Goal: Information Seeking & Learning: Learn about a topic

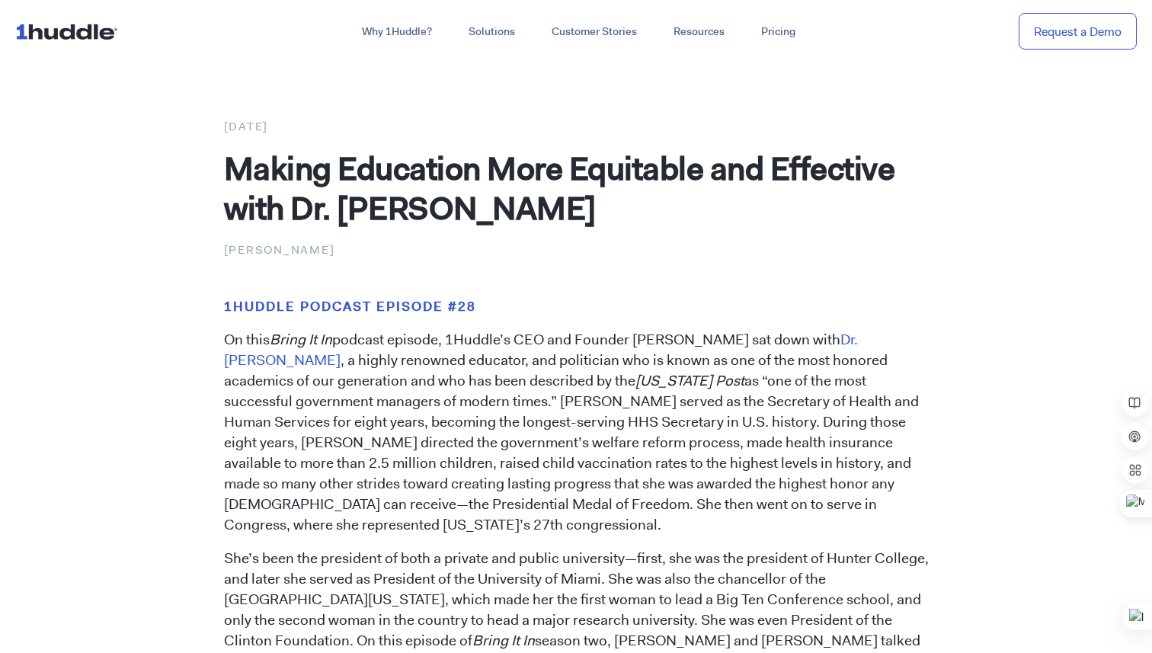
click at [306, 251] on p "[PERSON_NAME]" at bounding box center [576, 250] width 705 height 20
click at [289, 119] on div "March 19, 2021" at bounding box center [576, 127] width 705 height 20
click at [289, 251] on p "[PERSON_NAME]" at bounding box center [576, 250] width 705 height 20
click at [858, 341] on span "Dr. Donna Shalala" at bounding box center [541, 350] width 634 height 40
click at [375, 305] on strong "1Huddle Podcast Episode #28" at bounding box center [350, 306] width 252 height 17
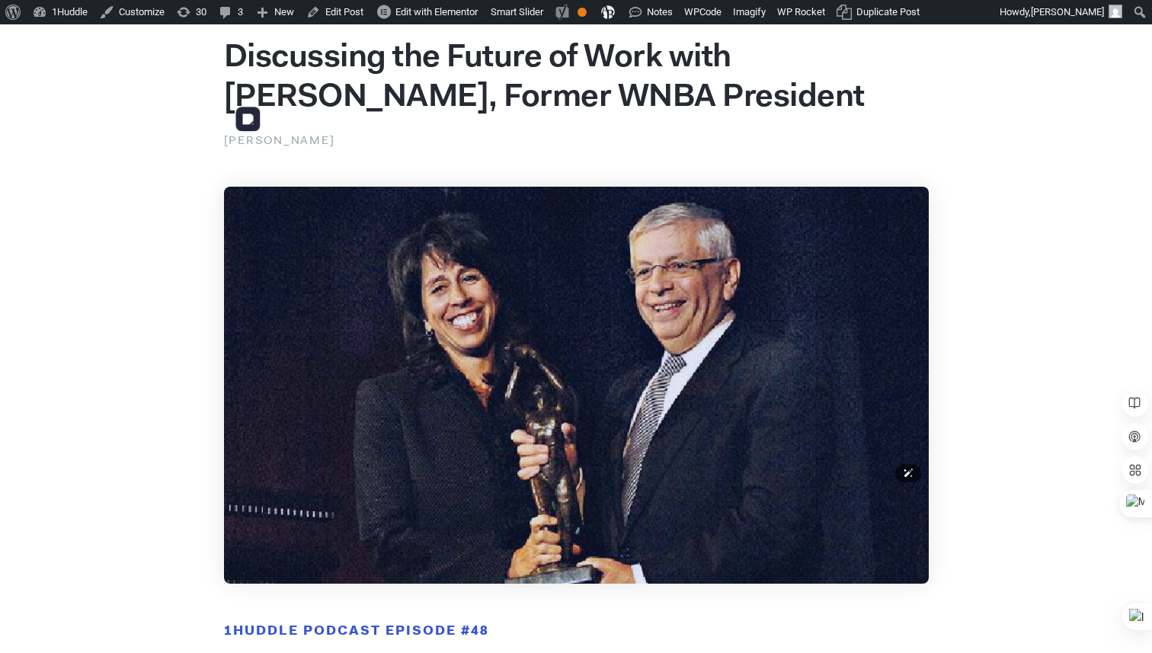
scroll to position [53, 0]
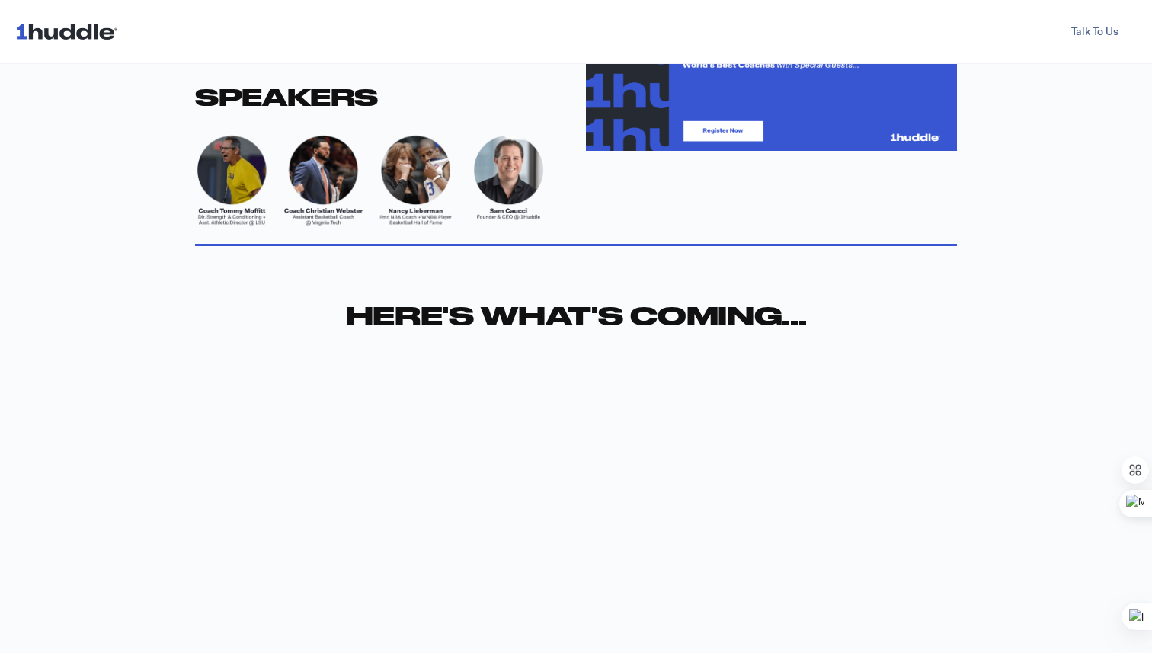
scroll to position [665, 0]
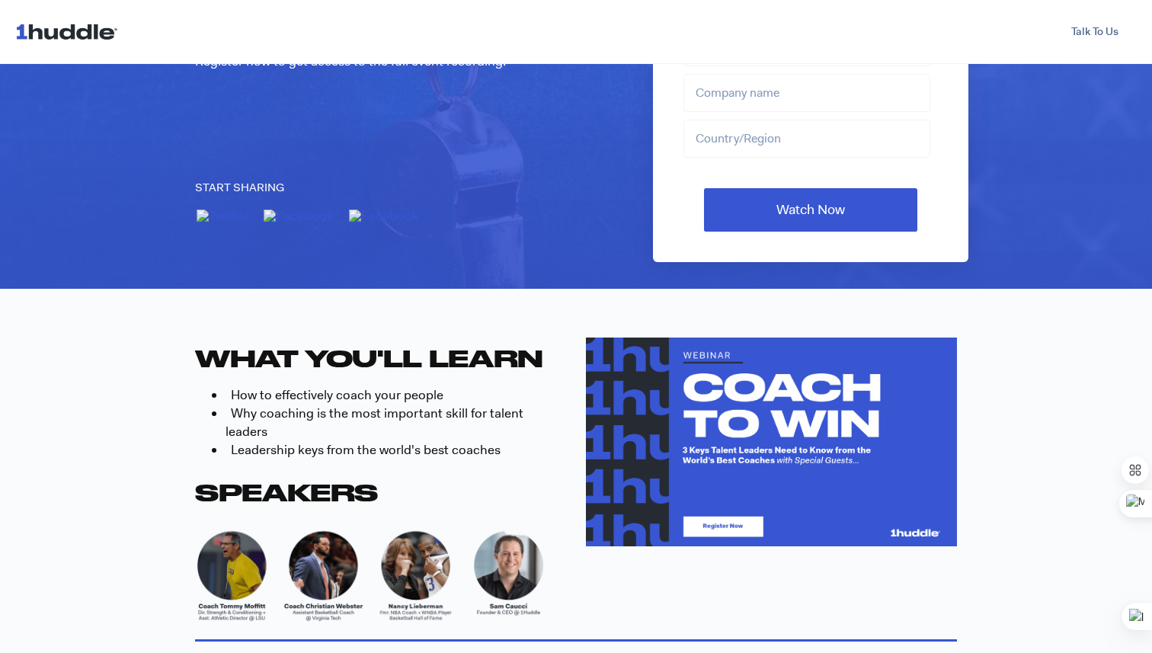
scroll to position [270, 0]
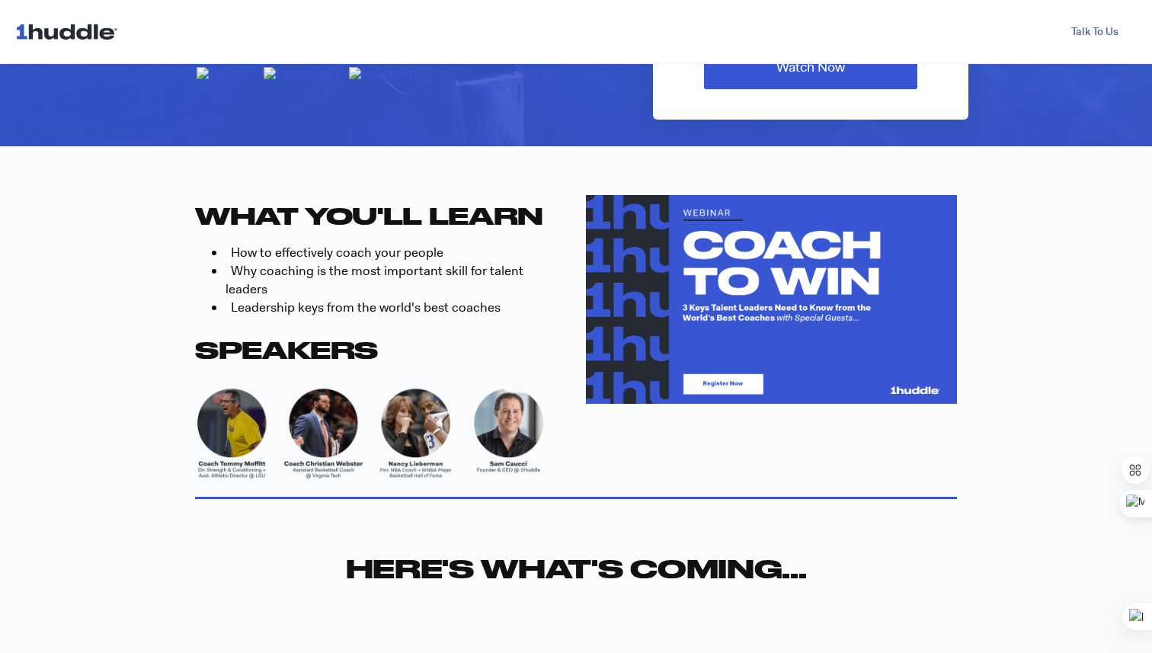
scroll to position [429, 0]
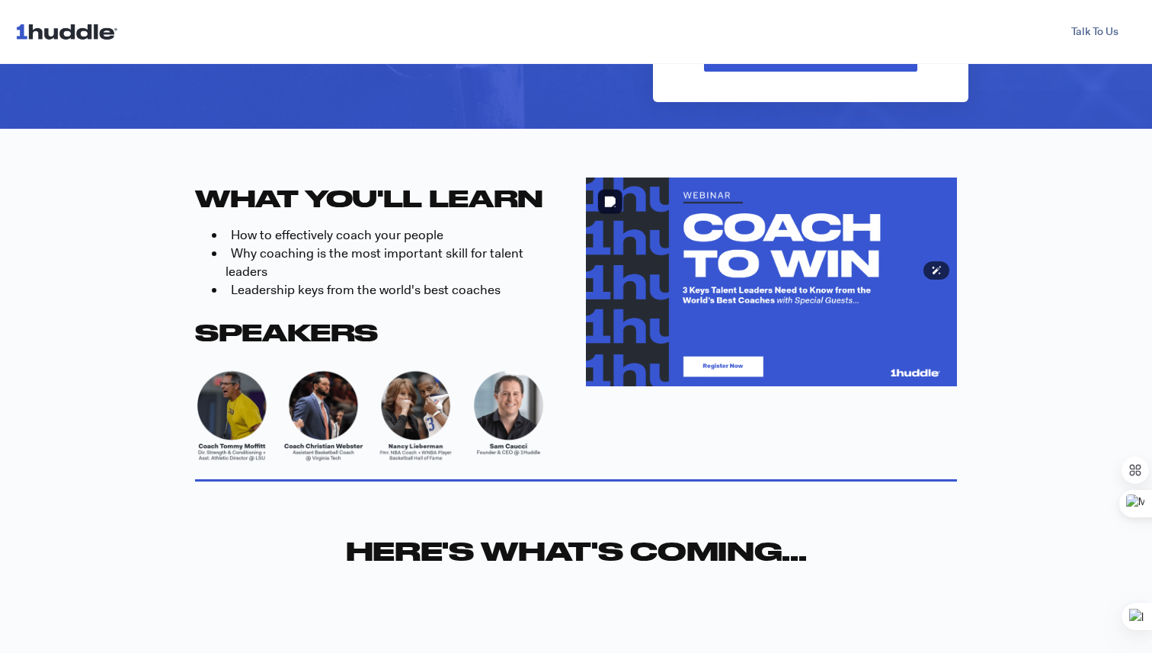
click at [759, 256] on img at bounding box center [771, 281] width 371 height 209
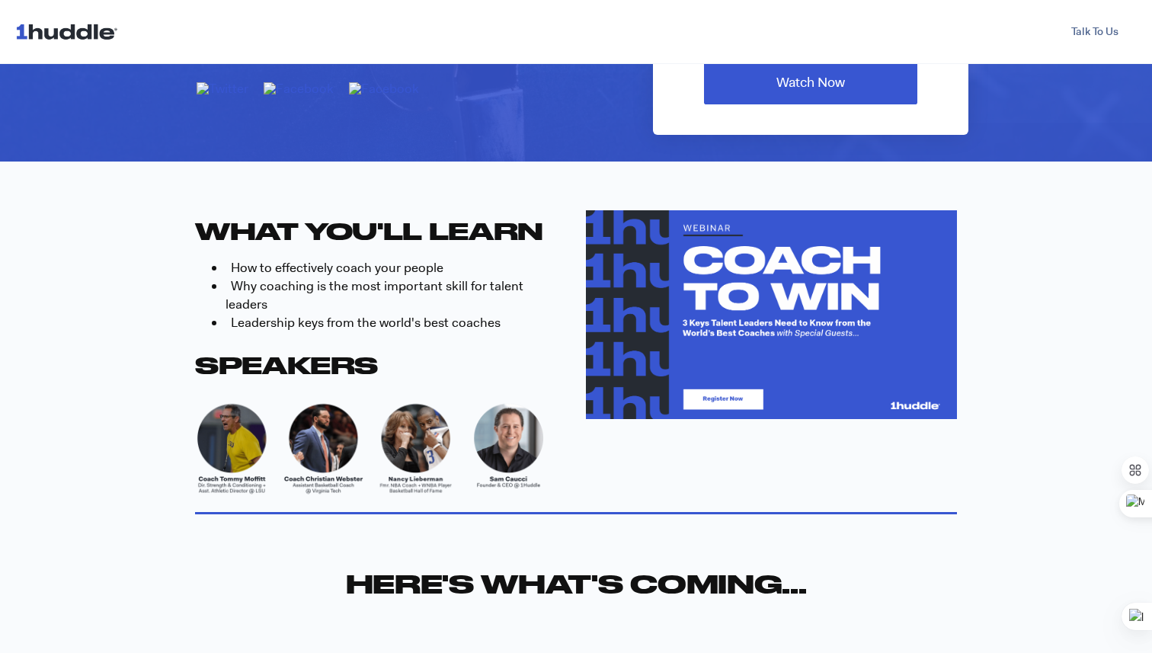
scroll to position [423, 0]
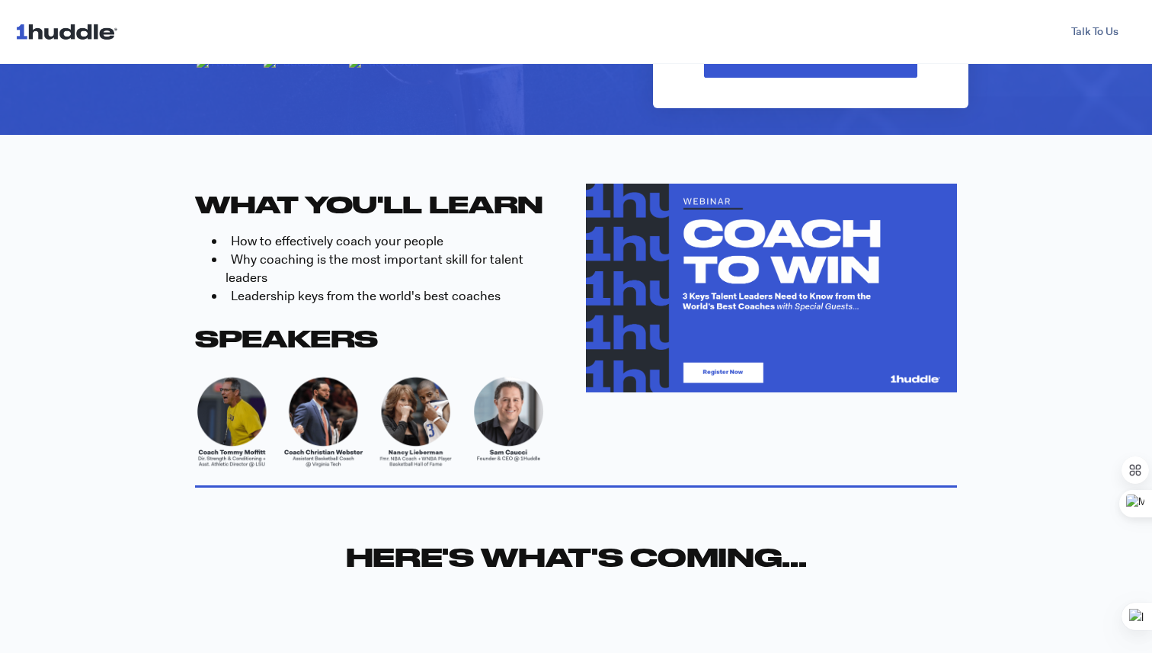
click at [592, 425] on div "WHAT YOU'LL LEARN How to effectively coach your people Why coaching is the most…" at bounding box center [576, 331] width 762 height 295
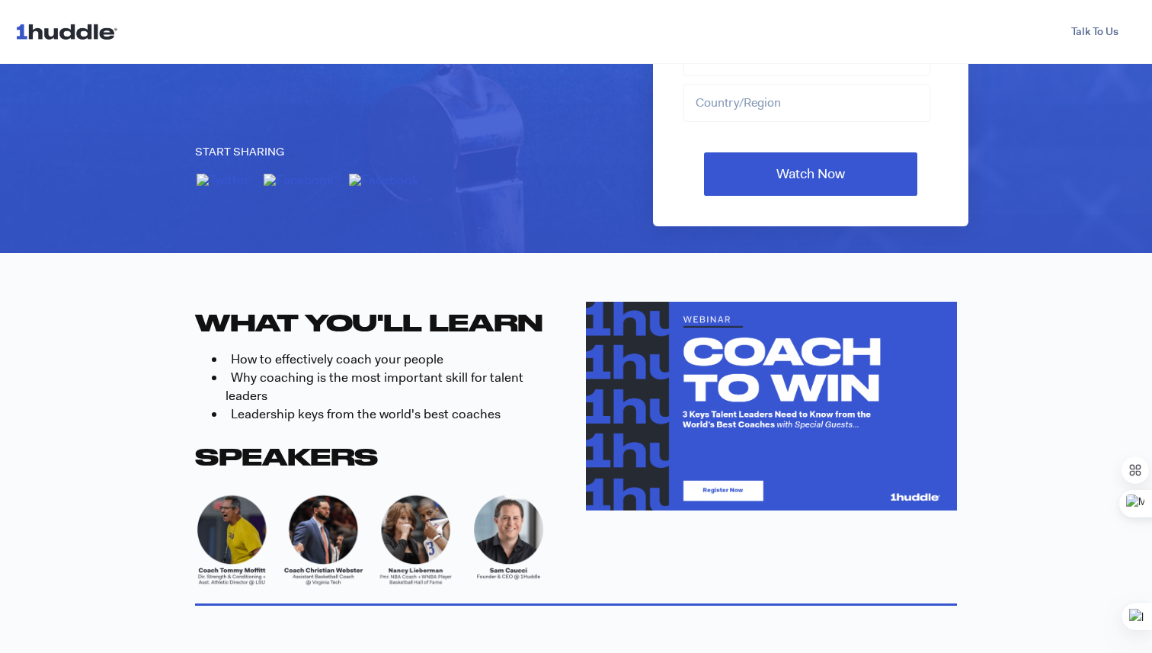
scroll to position [467, 0]
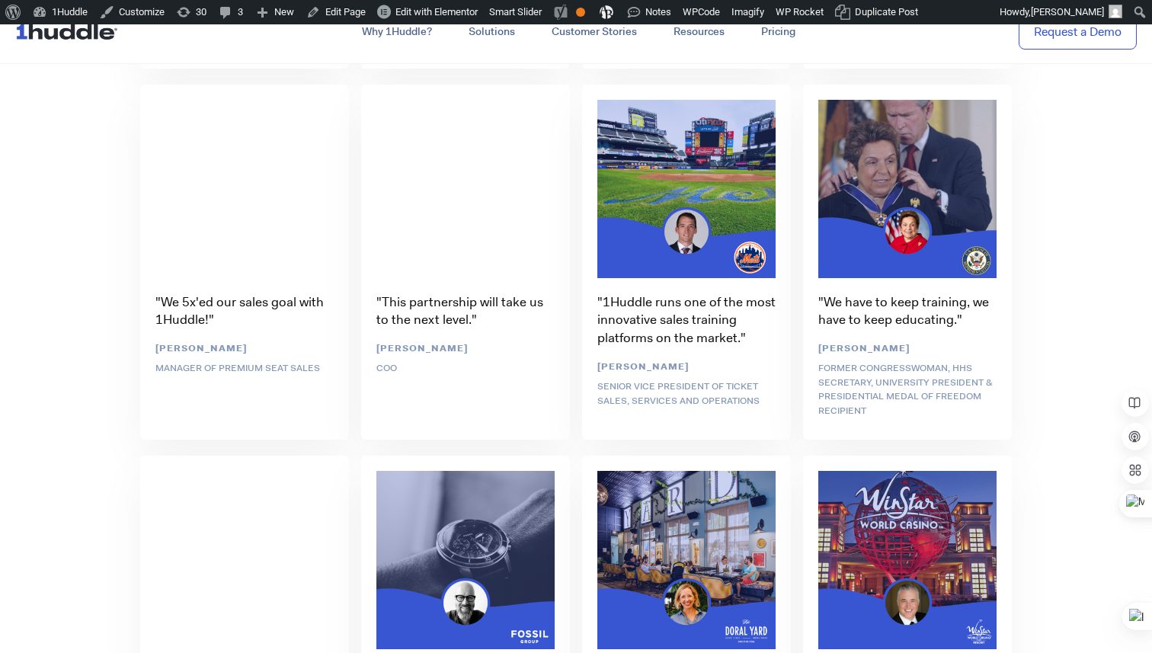
scroll to position [3772, 0]
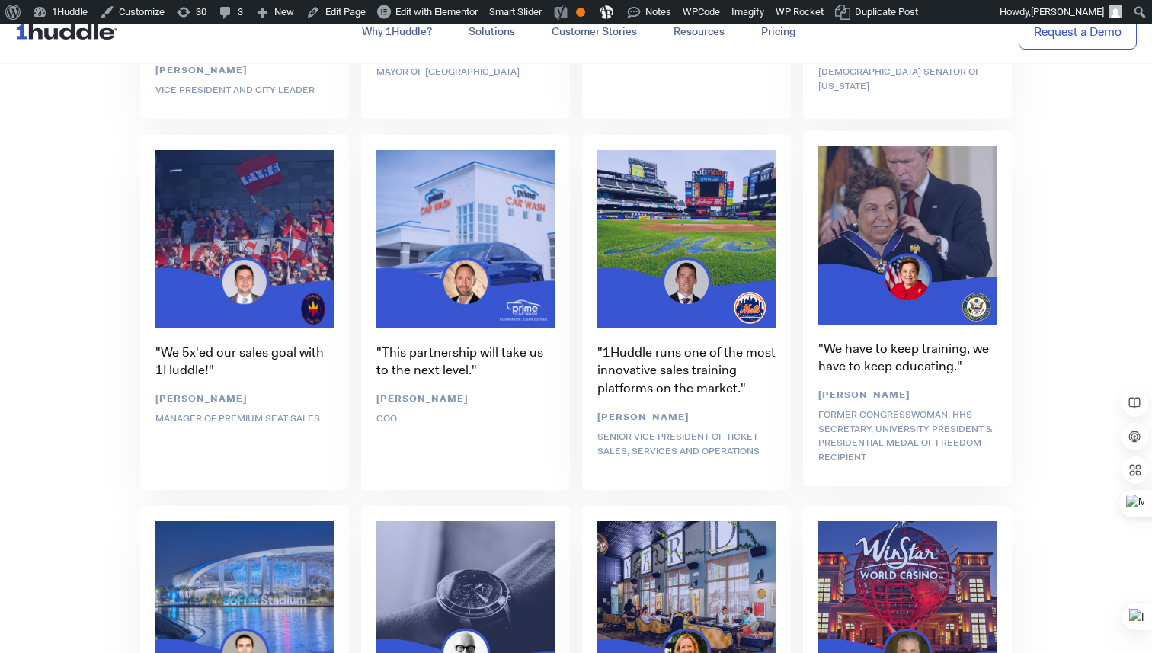
click at [886, 388] on div ""We have to keep training, we have to keep educating." Donna Shalala Former Con…" at bounding box center [907, 310] width 221 height 371
click at [900, 193] on div ""We have to keep training, we have to keep educating." Donna Shalala Former Con…" at bounding box center [907, 310] width 221 height 371
click at [889, 238] on div ""We have to keep training, we have to keep educating." Donna Shalala Former Con…" at bounding box center [907, 310] width 221 height 371
click at [882, 385] on div ""We have to keep training, we have to keep educating." Donna Shalala Former Con…" at bounding box center [907, 310] width 221 height 371
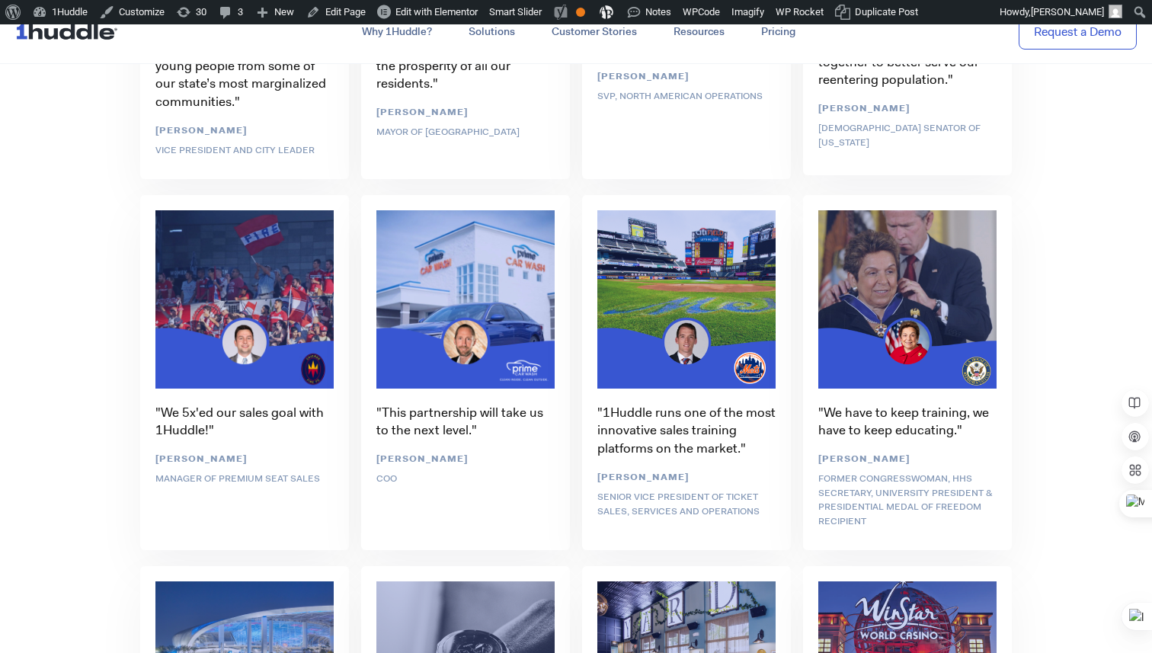
scroll to position [3714, 0]
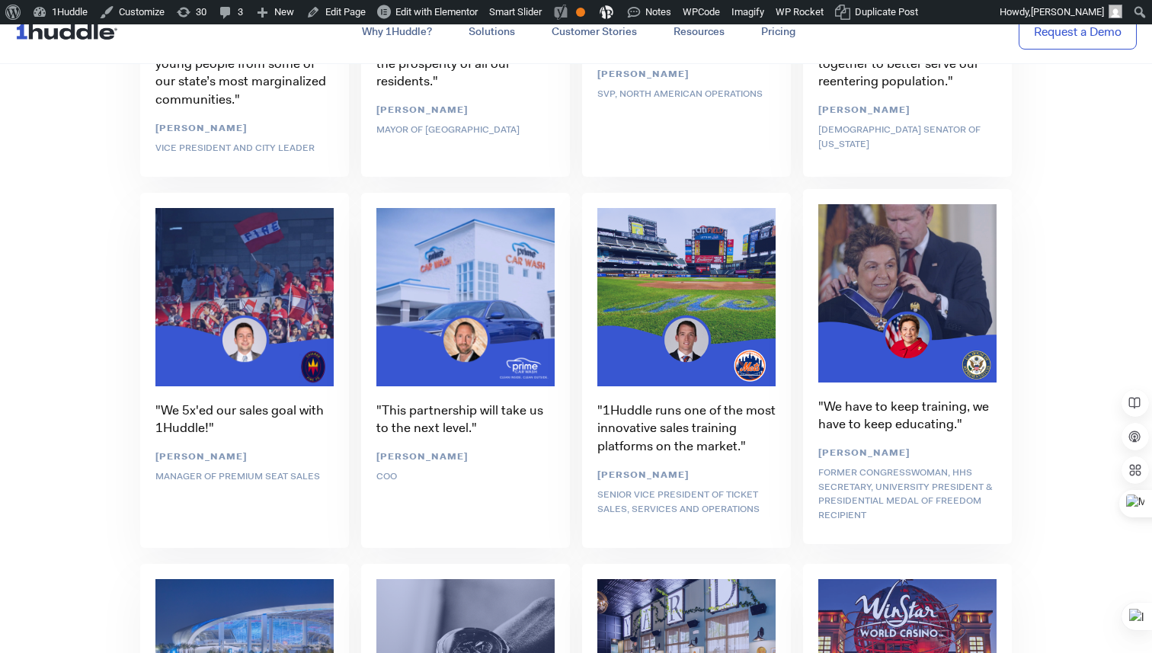
click at [898, 296] on div ""We have to keep training, we have to keep educating." Donna Shalala Former Con…" at bounding box center [907, 368] width 221 height 371
click at [896, 427] on div ""We have to keep training, we have to keep educating." Donna Shalala Former Con…" at bounding box center [907, 368] width 221 height 371
click at [899, 448] on div ""We have to keep training, we have to keep educating." Donna Shalala Former Con…" at bounding box center [907, 368] width 221 height 371
click at [890, 474] on div ""We have to keep training, we have to keep educating." Donna Shalala Former Con…" at bounding box center [907, 368] width 221 height 371
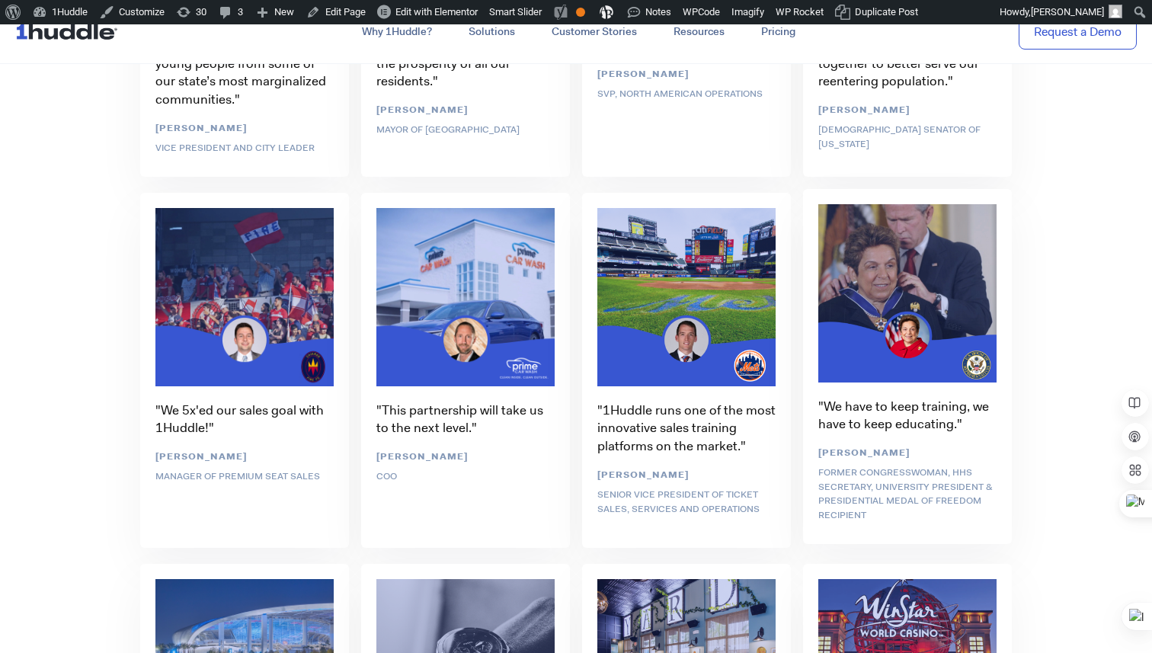
click at [929, 358] on div ""We have to keep training, we have to keep educating." Donna Shalala Former Con…" at bounding box center [907, 368] width 221 height 371
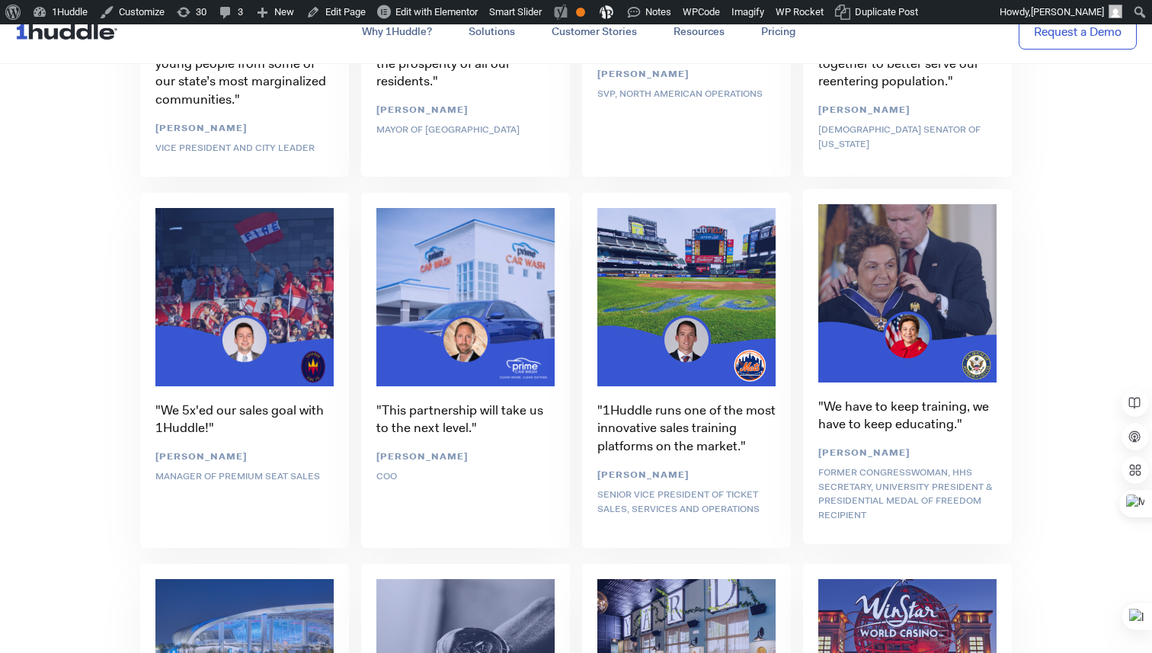
click at [917, 279] on div ""We have to keep training, we have to keep educating." Donna Shalala Former Con…" at bounding box center [907, 368] width 221 height 371
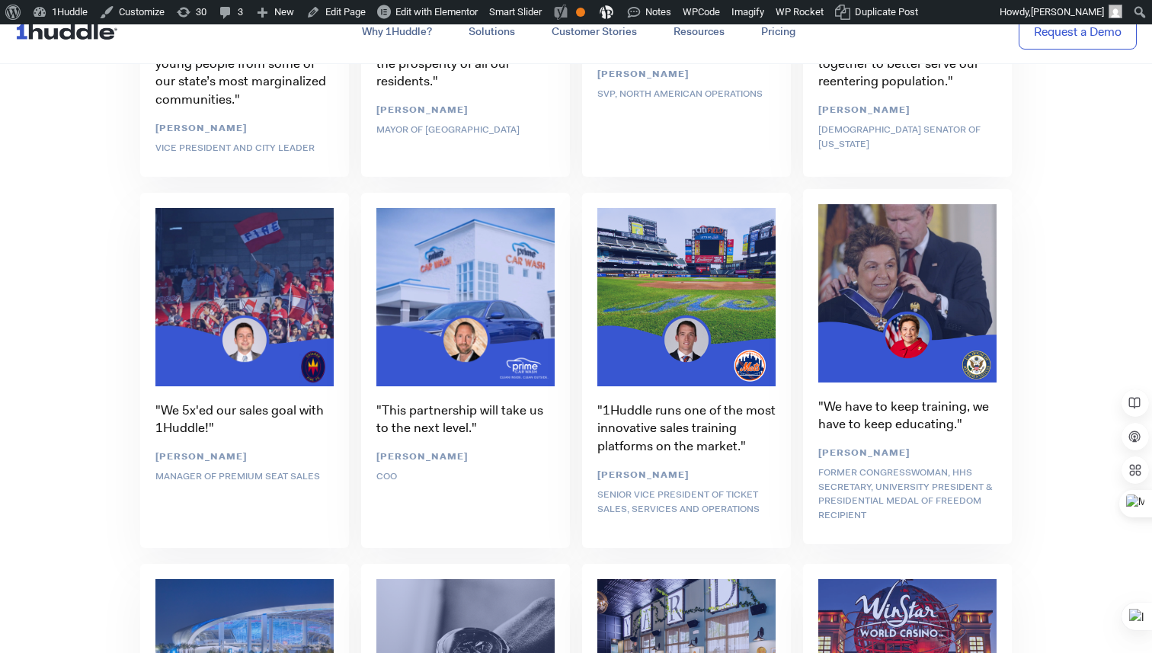
click at [940, 444] on div ""We have to keep training, we have to keep educating." Donna Shalala Former Con…" at bounding box center [907, 368] width 221 height 371
click at [951, 258] on div ""We have to keep training, we have to keep educating." Donna Shalala Former Con…" at bounding box center [907, 368] width 221 height 371
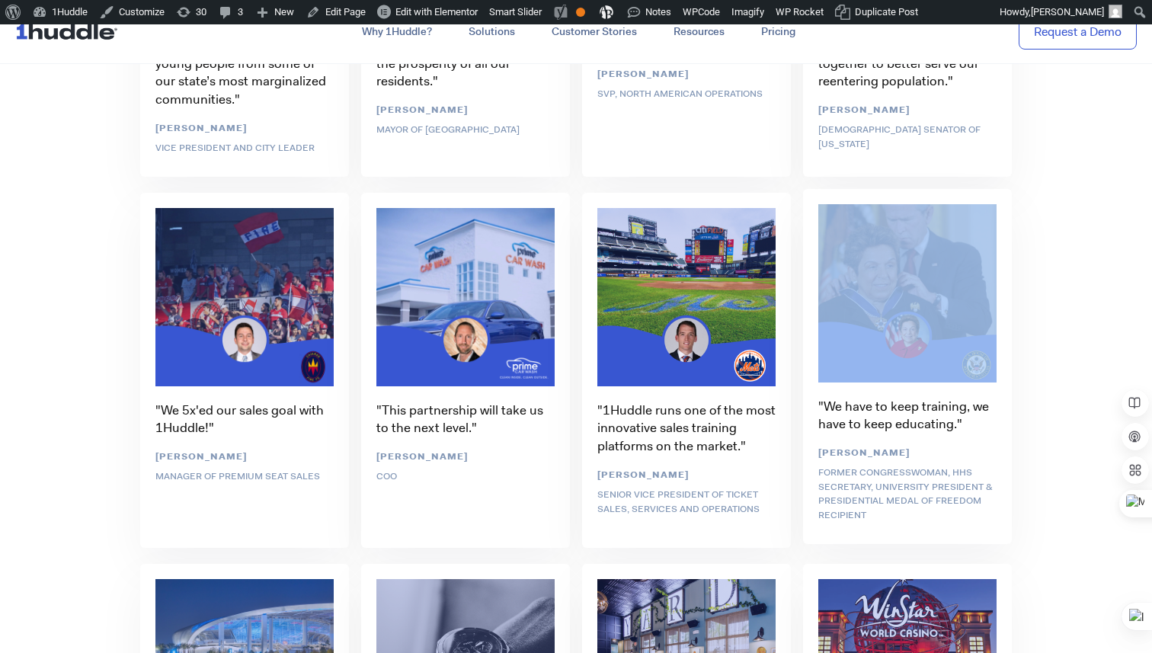
click at [951, 258] on div ""We have to keep training, we have to keep educating." Donna Shalala Former Con…" at bounding box center [907, 368] width 221 height 371
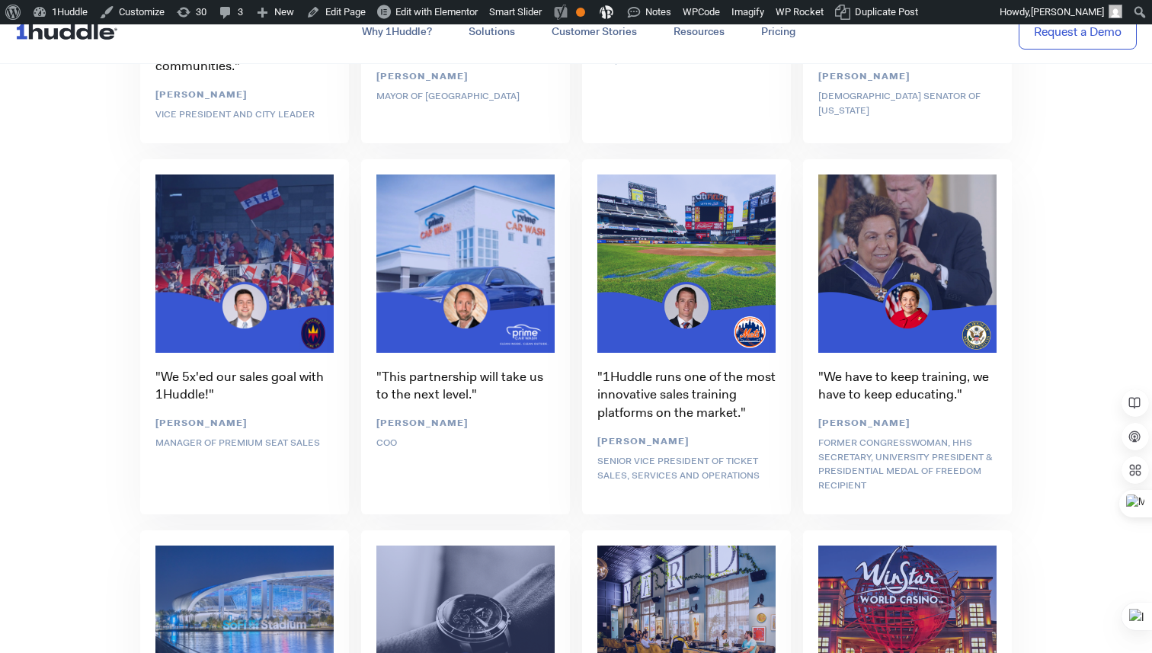
scroll to position [3865, 0]
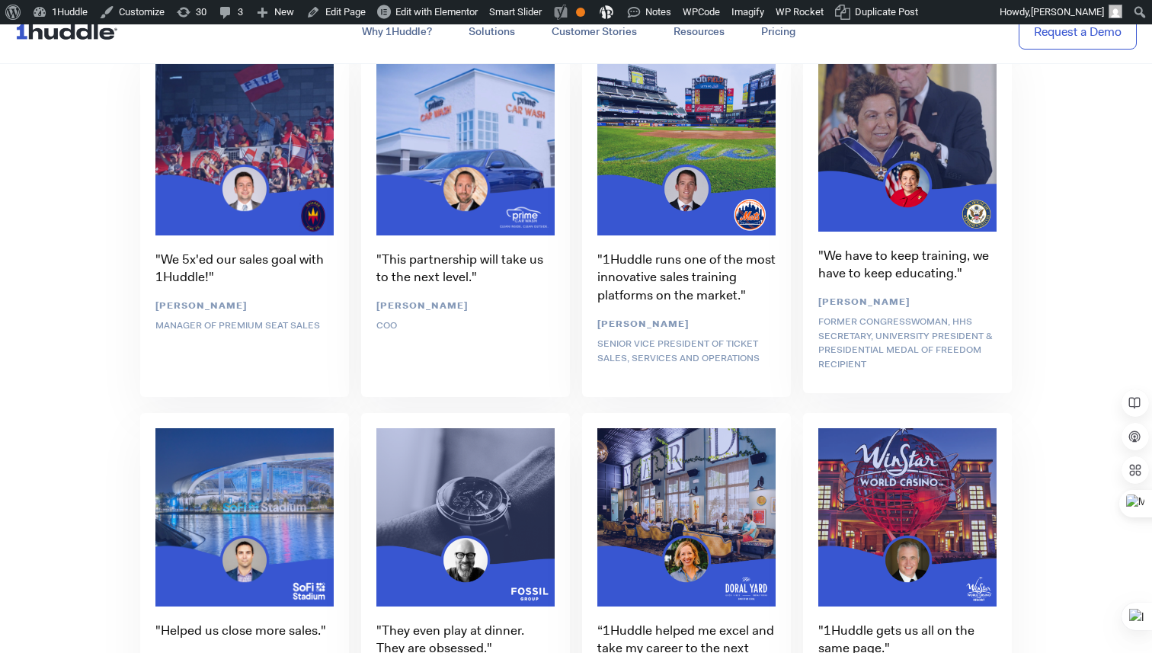
click at [917, 346] on div ""We have to keep training, we have to keep educating." Donna Shalala Former Con…" at bounding box center [907, 217] width 221 height 371
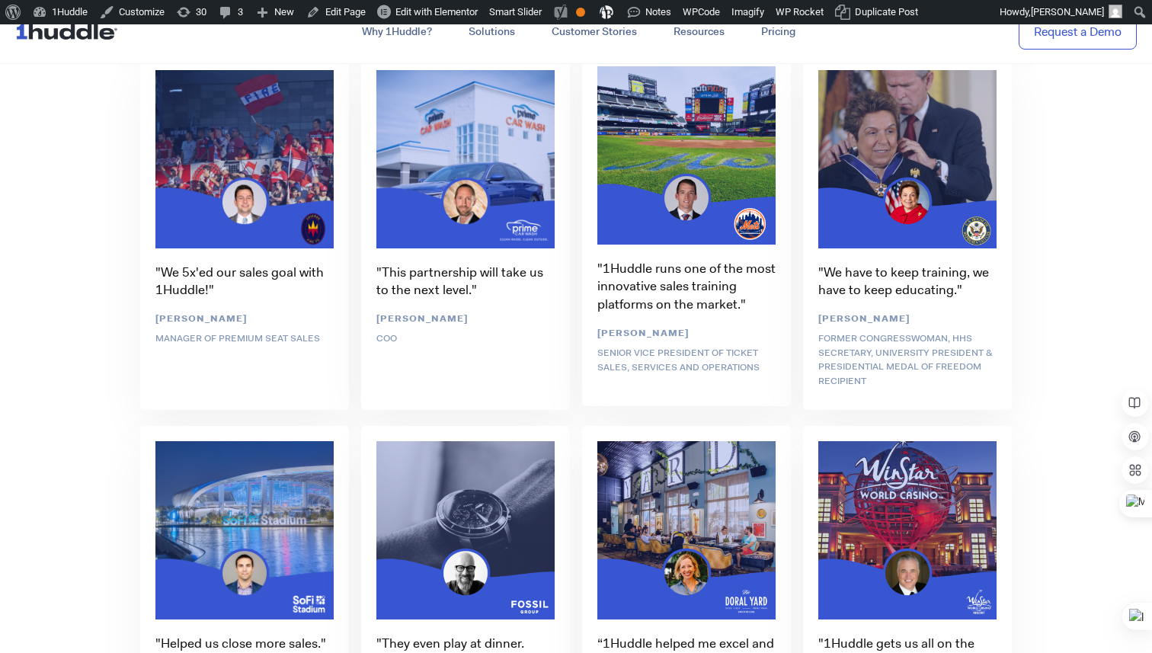
click at [664, 258] on div ""1Huddle runs one of the most innovative sales training platforms on the market…" at bounding box center [686, 230] width 221 height 371
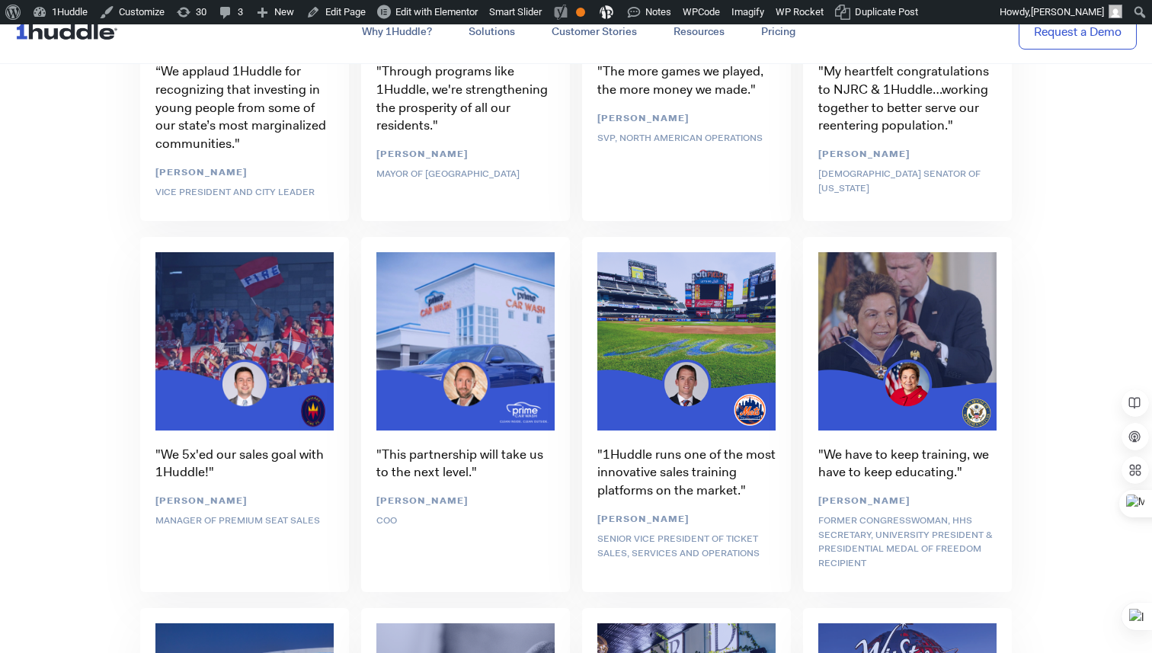
scroll to position [3671, 0]
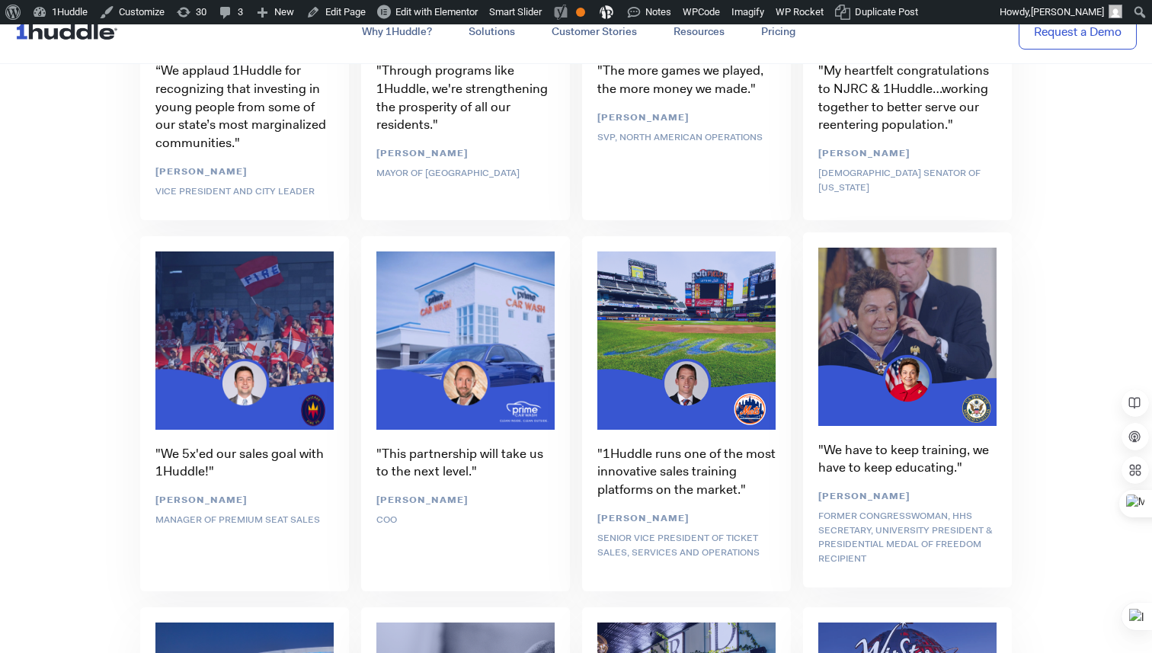
click at [886, 337] on div ""We have to keep training, we have to keep educating." Donna Shalala Former Con…" at bounding box center [907, 411] width 221 height 371
click at [901, 412] on div ""We have to keep training, we have to keep educating." Donna Shalala Former Con…" at bounding box center [907, 411] width 221 height 371
click at [897, 412] on div ""We have to keep training, we have to keep educating." Donna Shalala Former Con…" at bounding box center [907, 411] width 221 height 371
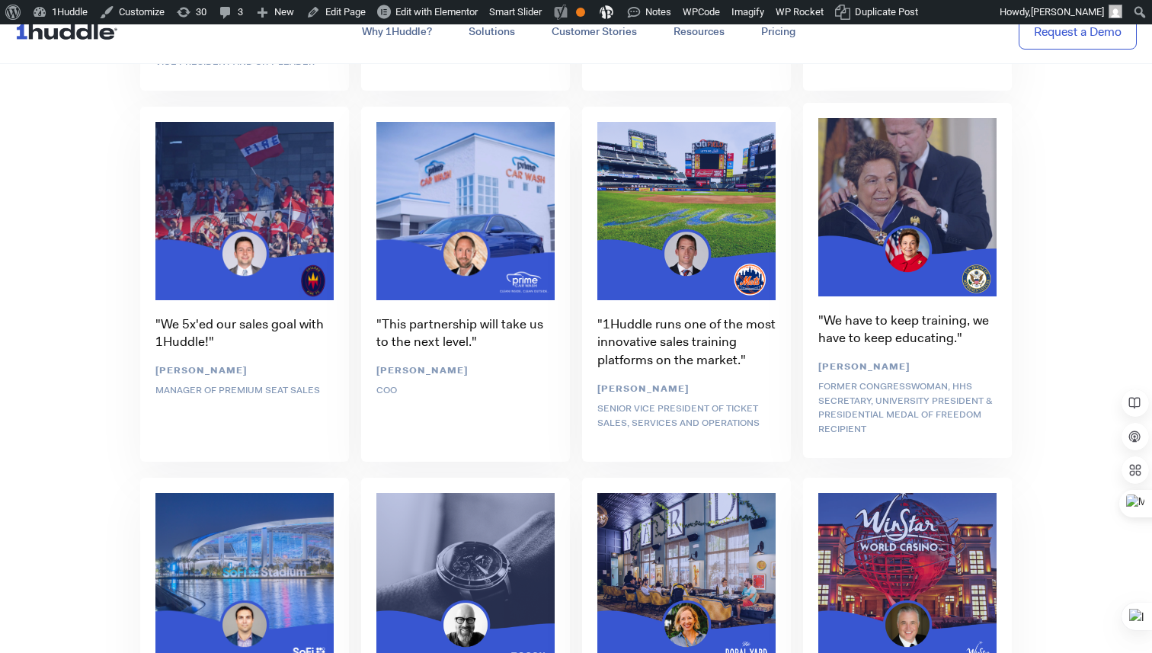
scroll to position [3842, 0]
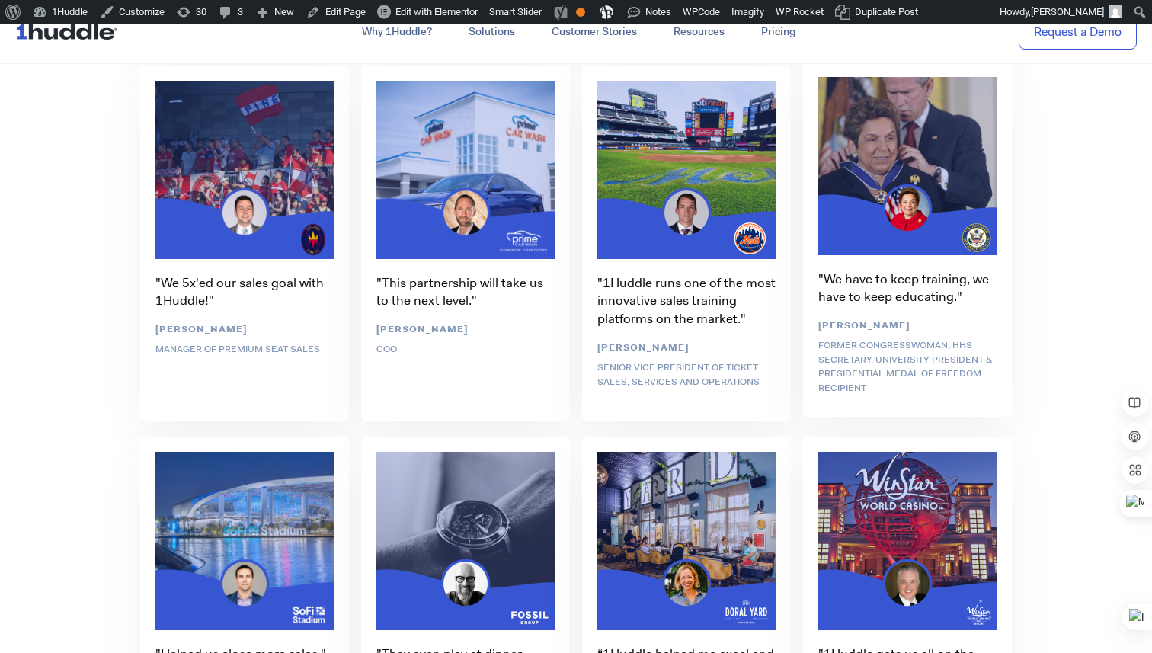
click at [851, 365] on div ""We have to keep training, we have to keep educating." Donna Shalala Former Con…" at bounding box center [907, 241] width 221 height 371
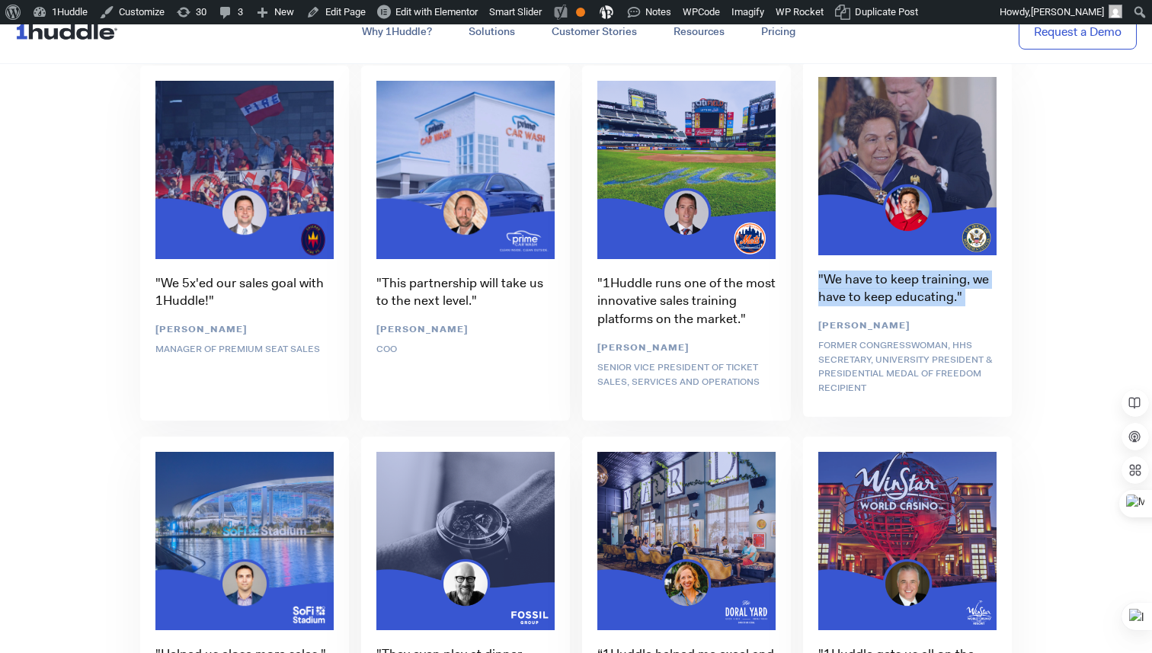
drag, startPoint x: 802, startPoint y: 277, endPoint x: 963, endPoint y: 307, distance: 163.4
click at [963, 307] on div ""We have to keep training, we have to keep educating." Donna Shalala Former Con…" at bounding box center [907, 241] width 221 height 371
copy link ""We have to keep training, we have to keep educating.""
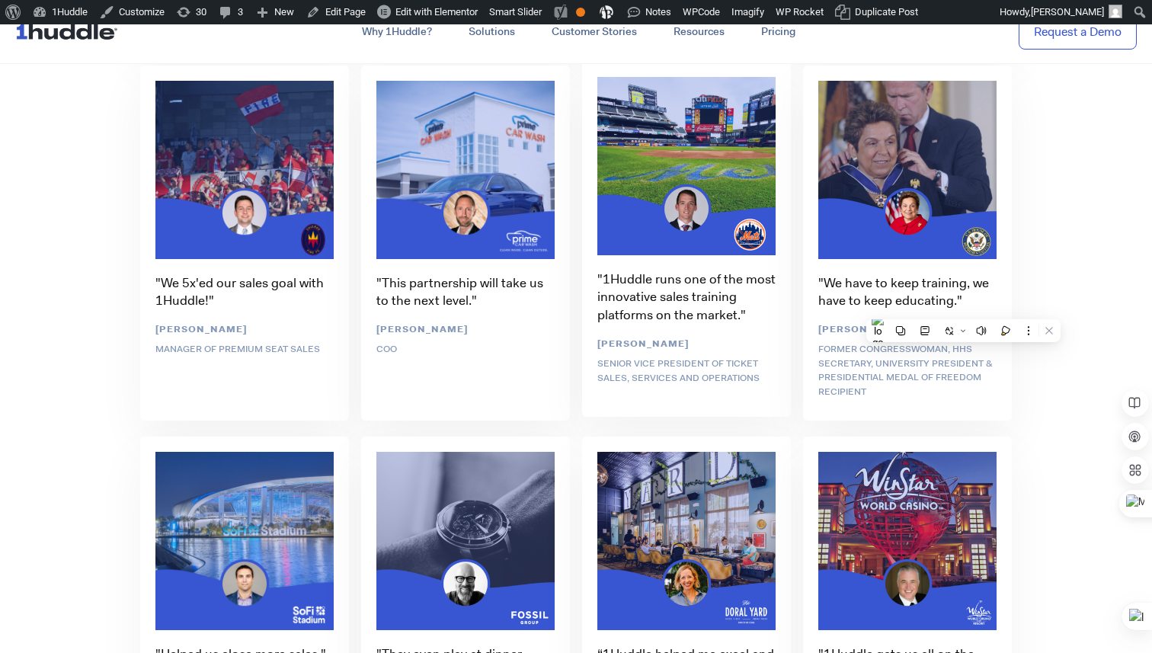
click at [795, 409] on div ""1Huddle runs one of the most innovative sales training platforms on the market…" at bounding box center [686, 241] width 221 height 371
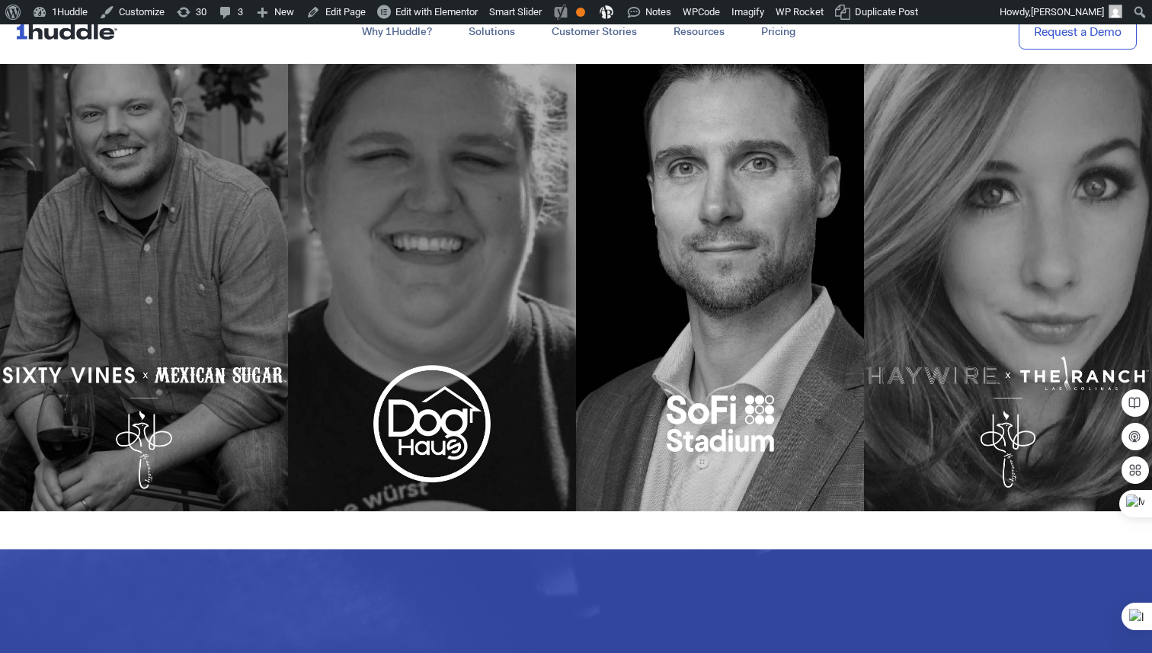
scroll to position [0, 0]
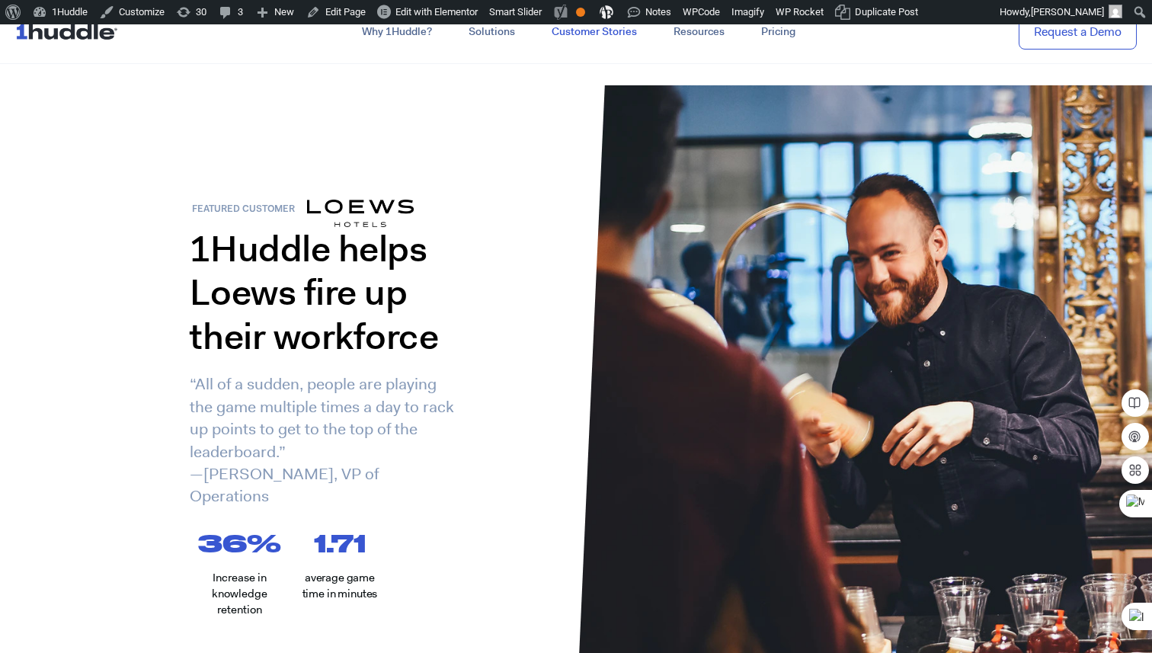
click at [595, 34] on link "Customer Stories" at bounding box center [594, 31] width 122 height 27
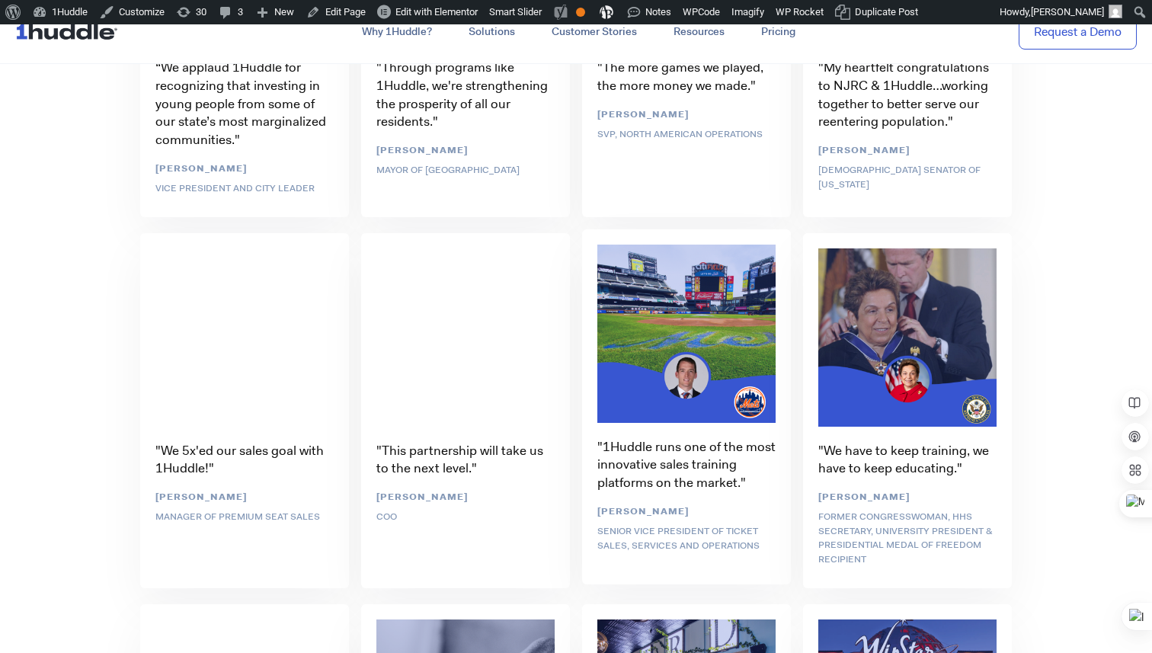
scroll to position [3699, 0]
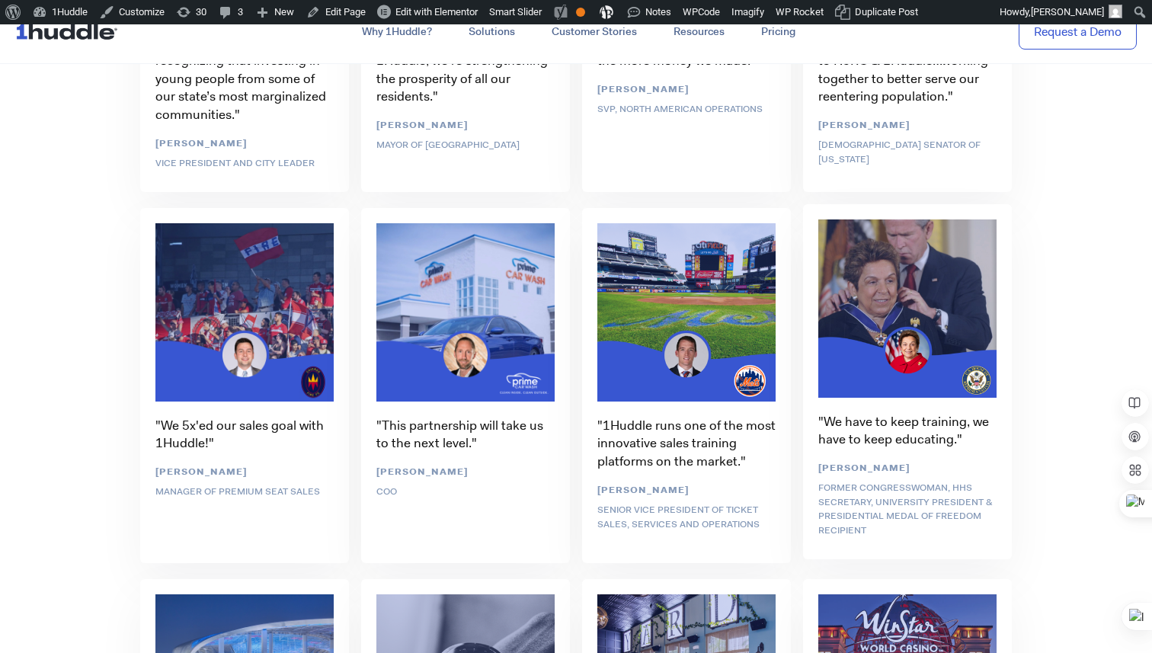
click at [862, 433] on div ""We have to keep training, we have to keep educating." Donna Shalala Former Con…" at bounding box center [907, 383] width 221 height 371
drag, startPoint x: 810, startPoint y: 467, endPoint x: 936, endPoint y: 475, distance: 125.9
click at [936, 475] on div ""We have to keep training, we have to keep educating." Donna Shalala Former Con…" at bounding box center [907, 383] width 221 height 371
copy link "Donna Shalala"
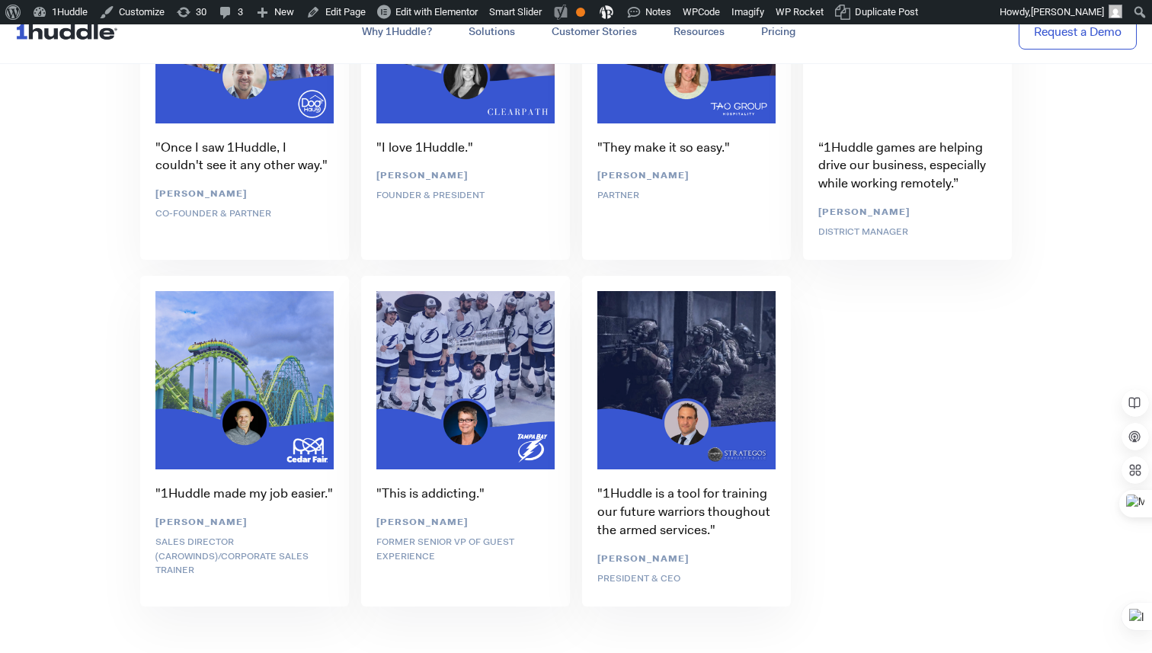
scroll to position [6095, 0]
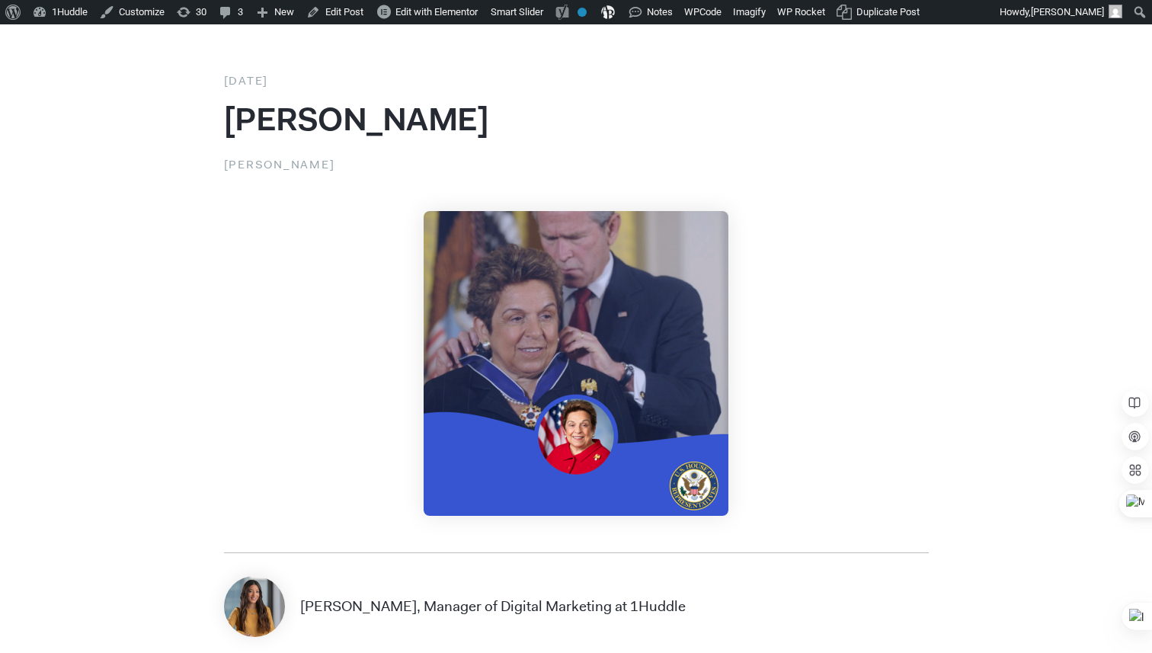
scroll to position [72, 0]
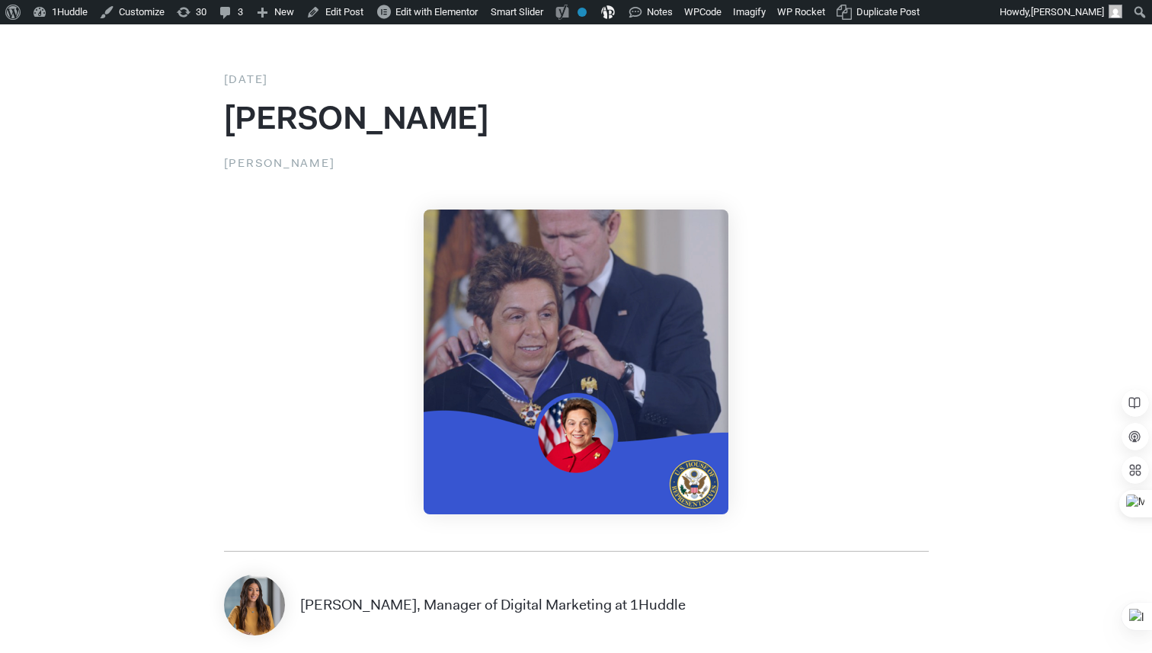
click at [740, 117] on h1 "Donna Shalala" at bounding box center [576, 121] width 705 height 40
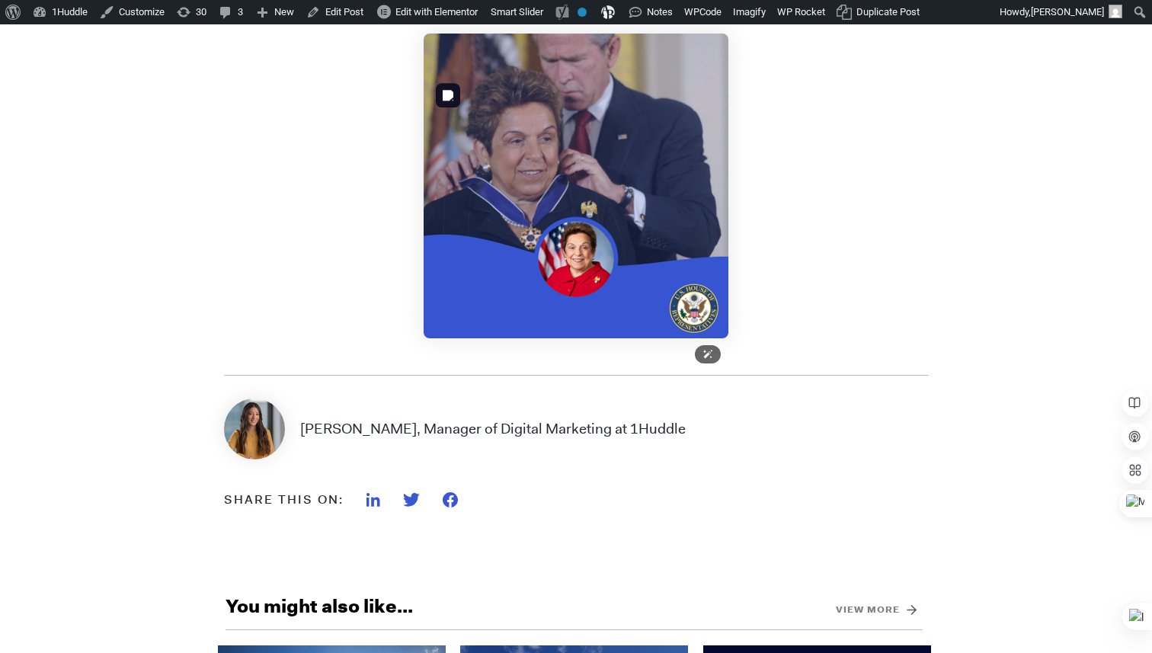
scroll to position [193, 0]
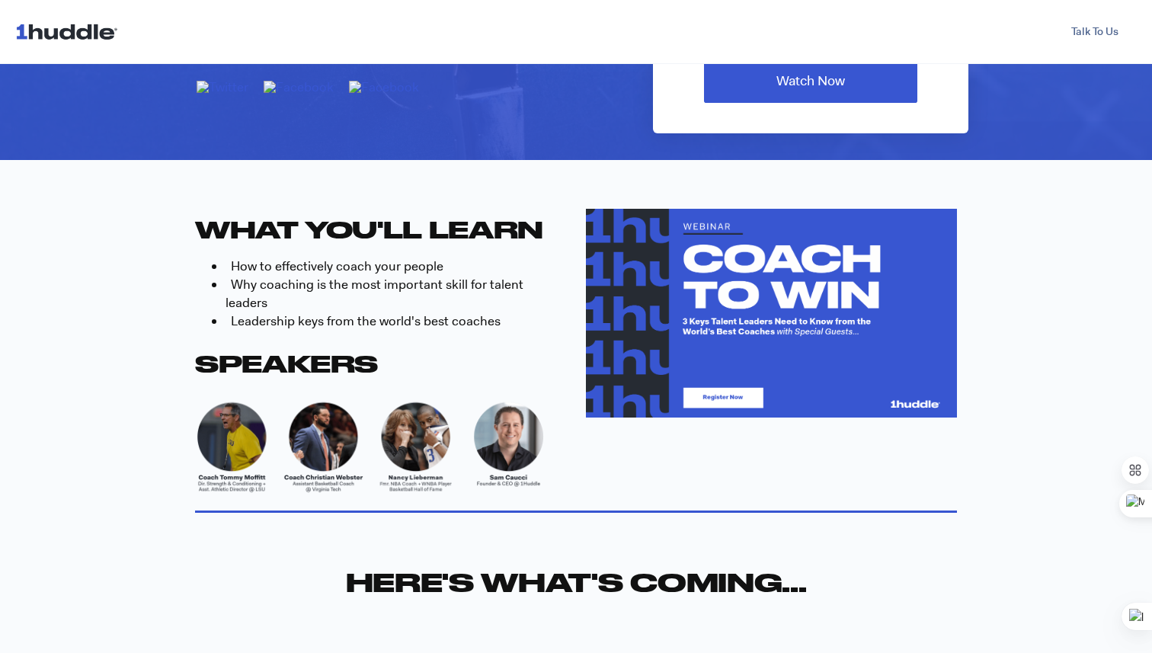
click at [414, 462] on img at bounding box center [380, 446] width 371 height 111
click at [414, 446] on img at bounding box center [380, 446] width 371 height 111
drag, startPoint x: 383, startPoint y: 457, endPoint x: 407, endPoint y: 22, distance: 435.5
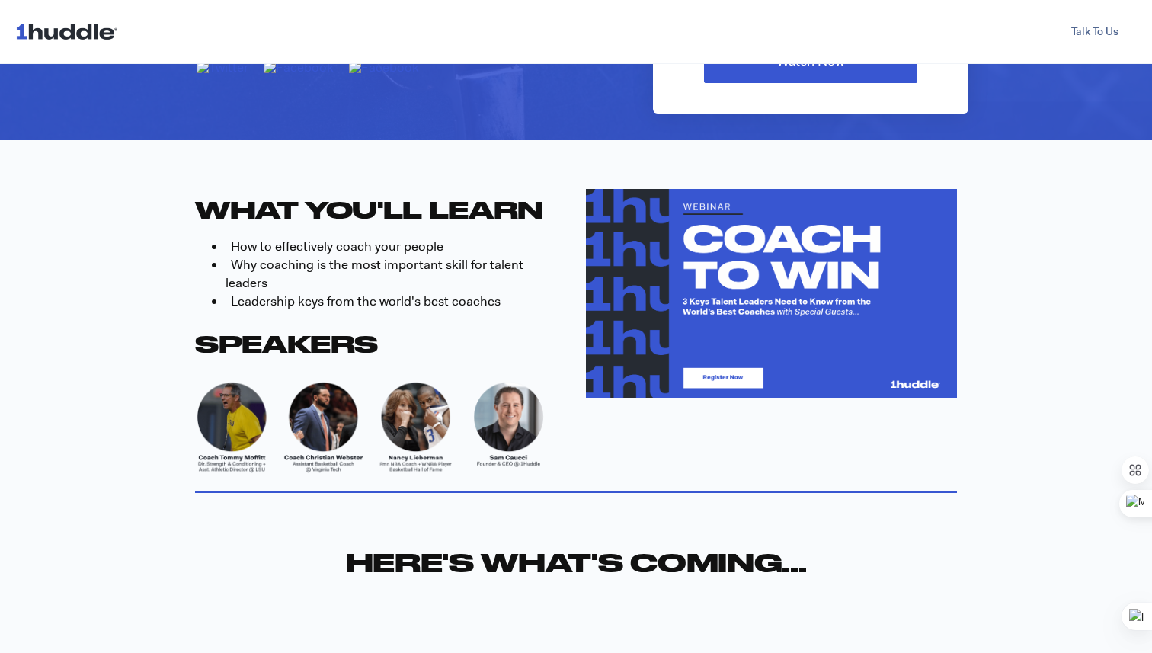
scroll to position [489, 0]
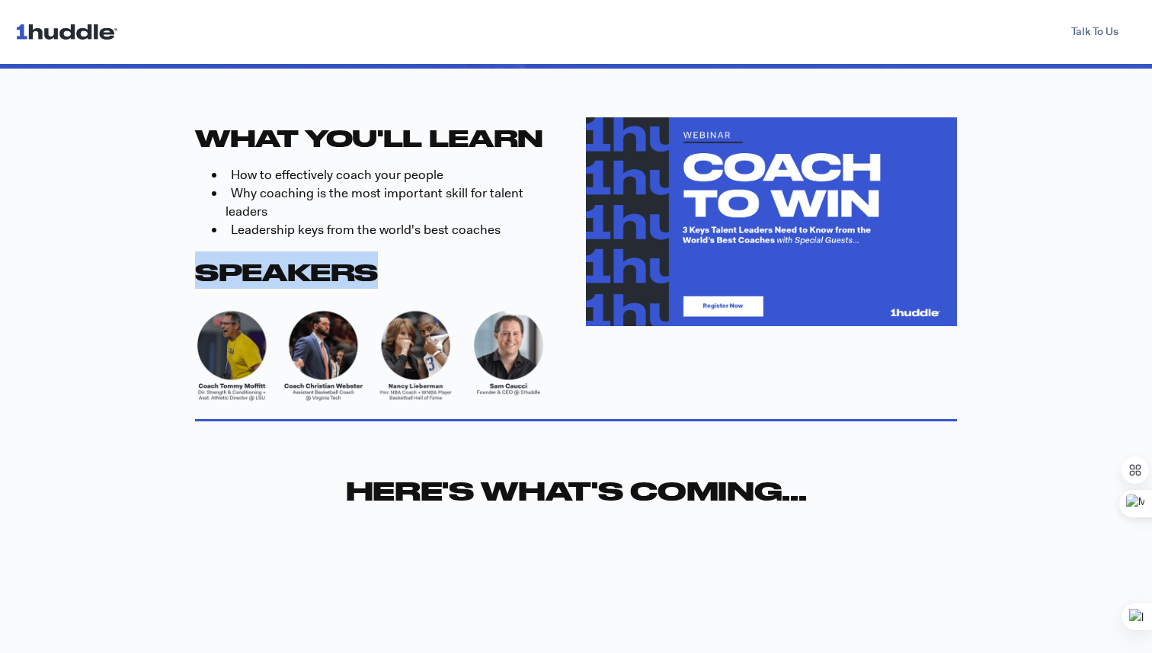
drag, startPoint x: 198, startPoint y: 252, endPoint x: 379, endPoint y: 254, distance: 181.3
click at [379, 254] on h2 "SPEAKERS" at bounding box center [380, 269] width 371 height 37
copy span "SPEAKERS"
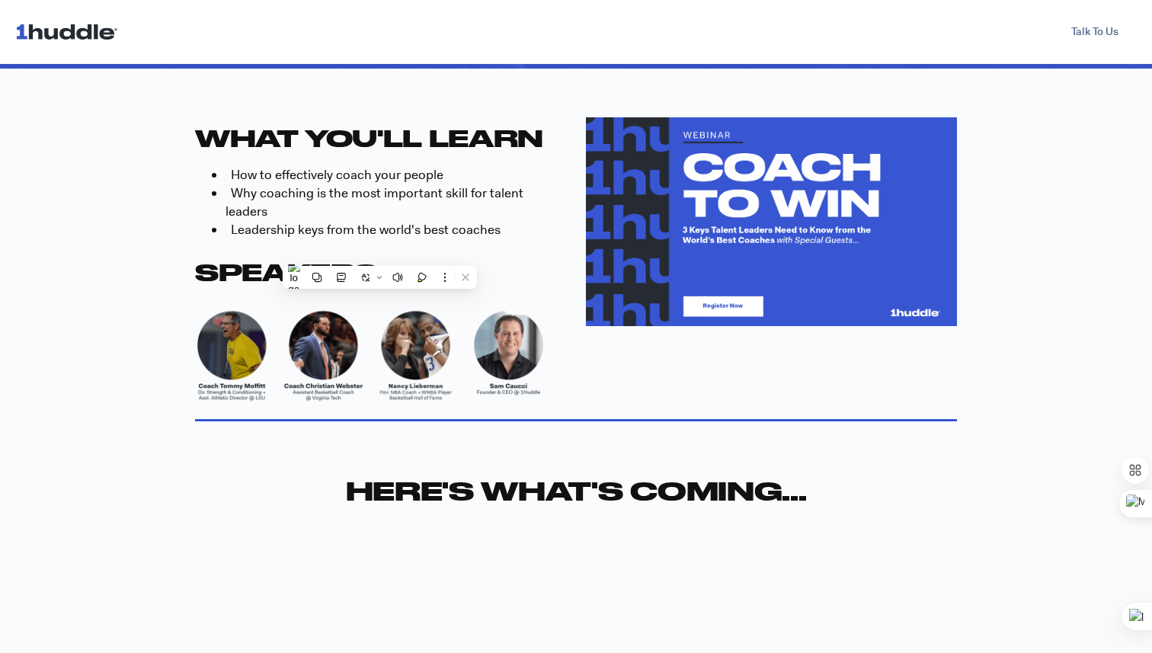
click at [580, 388] on div "WHAT YOU'LL LEARN How to effectively coach your people Why coaching is the most…" at bounding box center [576, 264] width 762 height 295
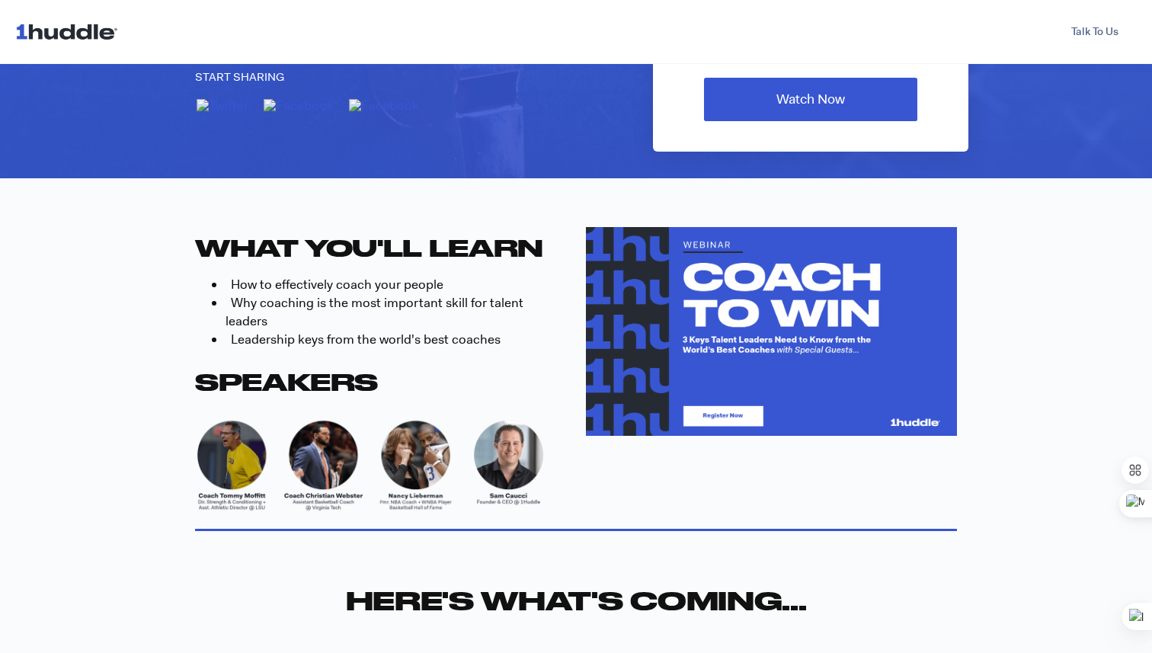
scroll to position [395, 0]
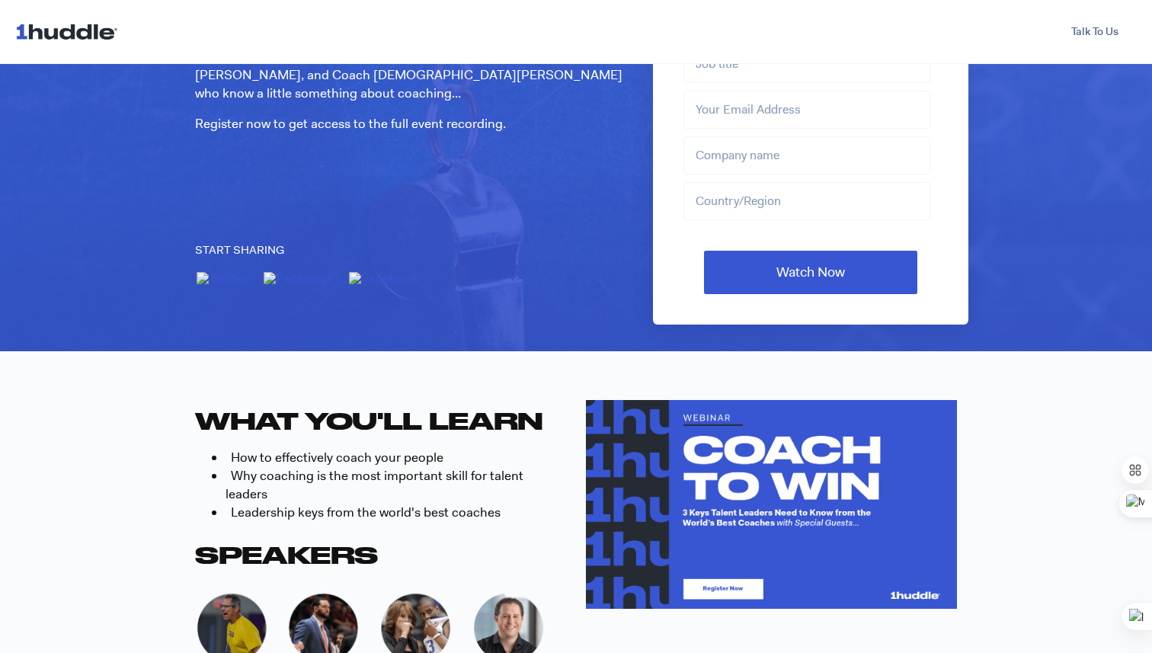
scroll to position [316, 0]
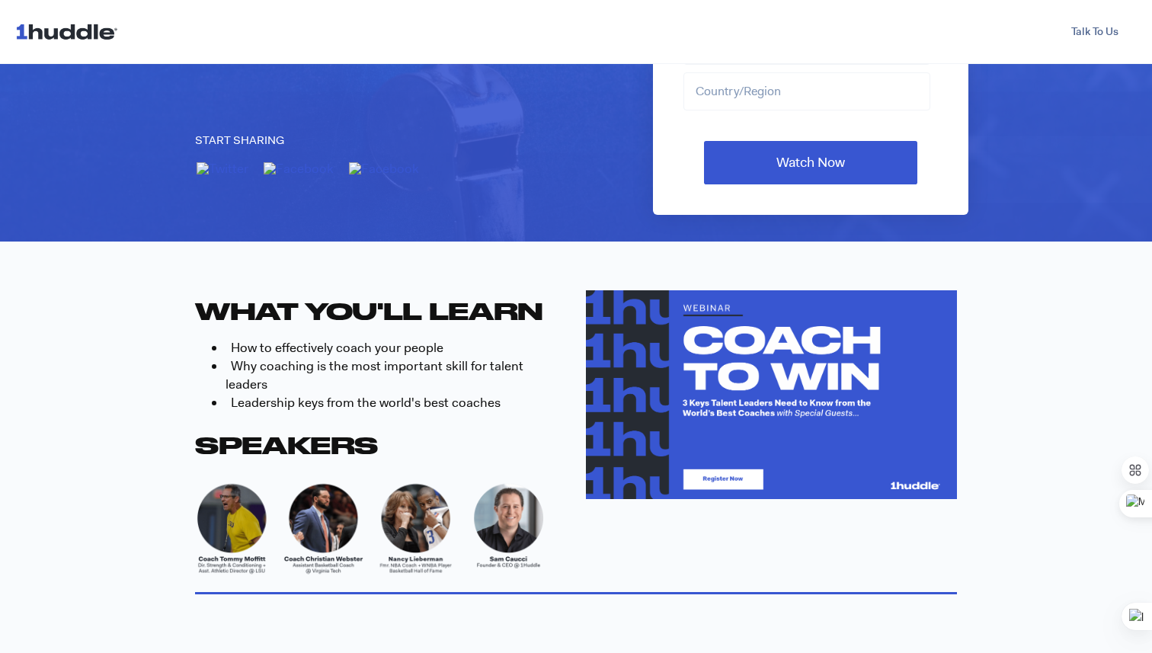
click at [509, 424] on h2 "SPEAKERS" at bounding box center [380, 442] width 371 height 37
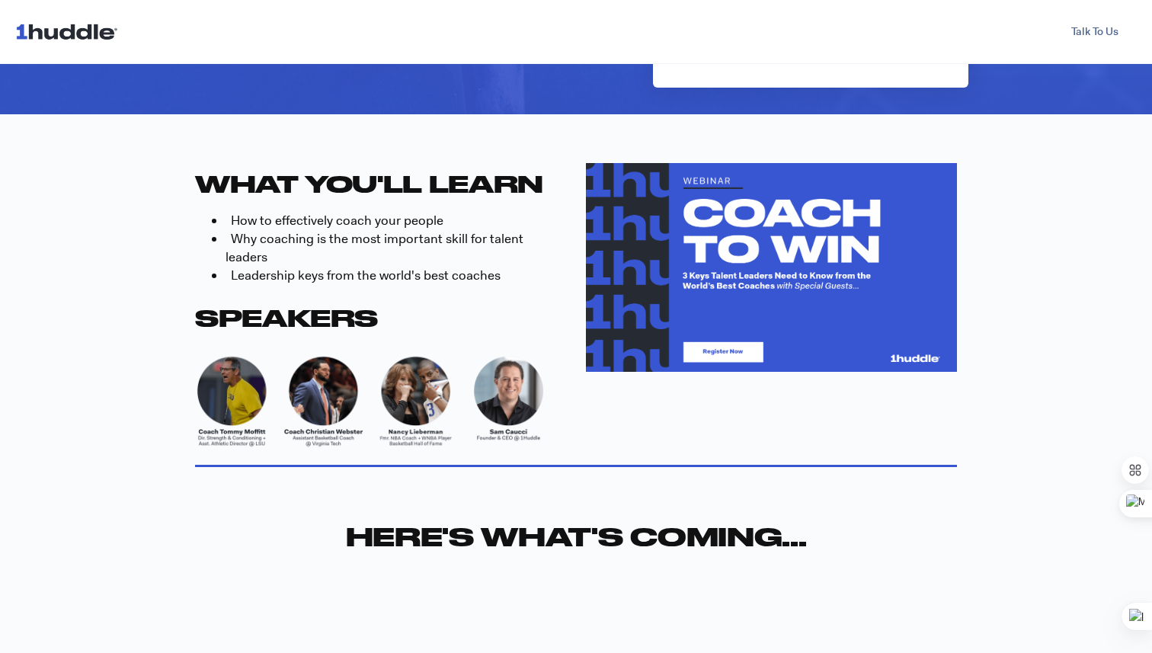
scroll to position [466, 0]
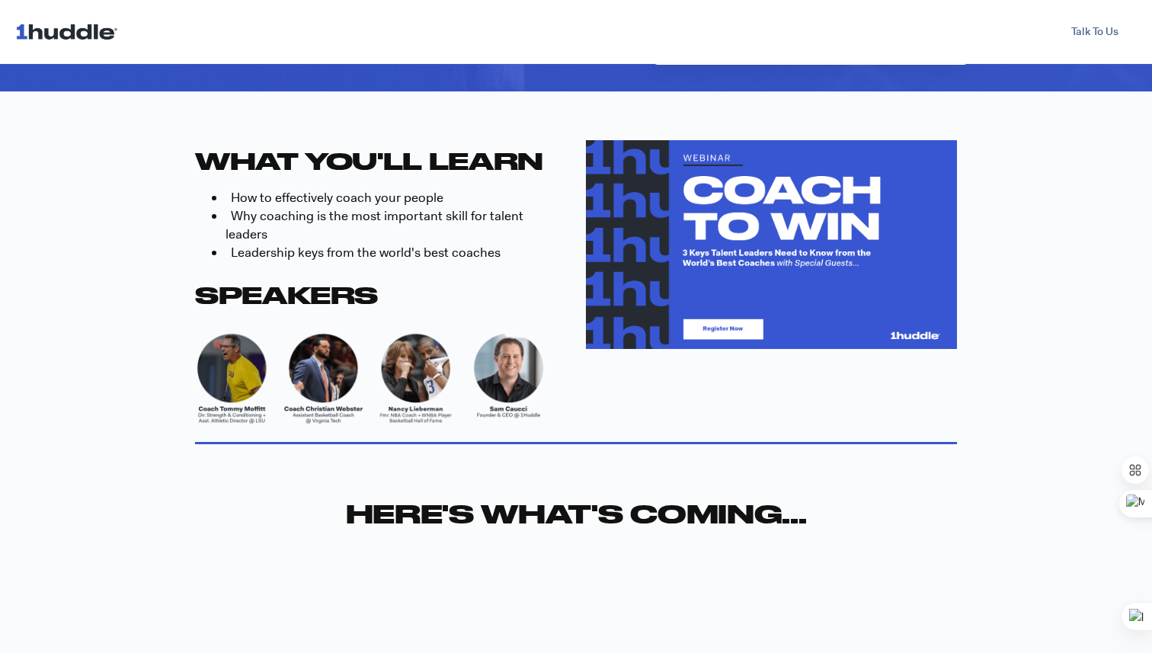
drag, startPoint x: 190, startPoint y: 277, endPoint x: 380, endPoint y: 275, distance: 190.4
click at [380, 276] on div "WHAT YOU'LL LEARN How to effectively coach your people Why coaching is the most…" at bounding box center [576, 654] width 792 height 1126
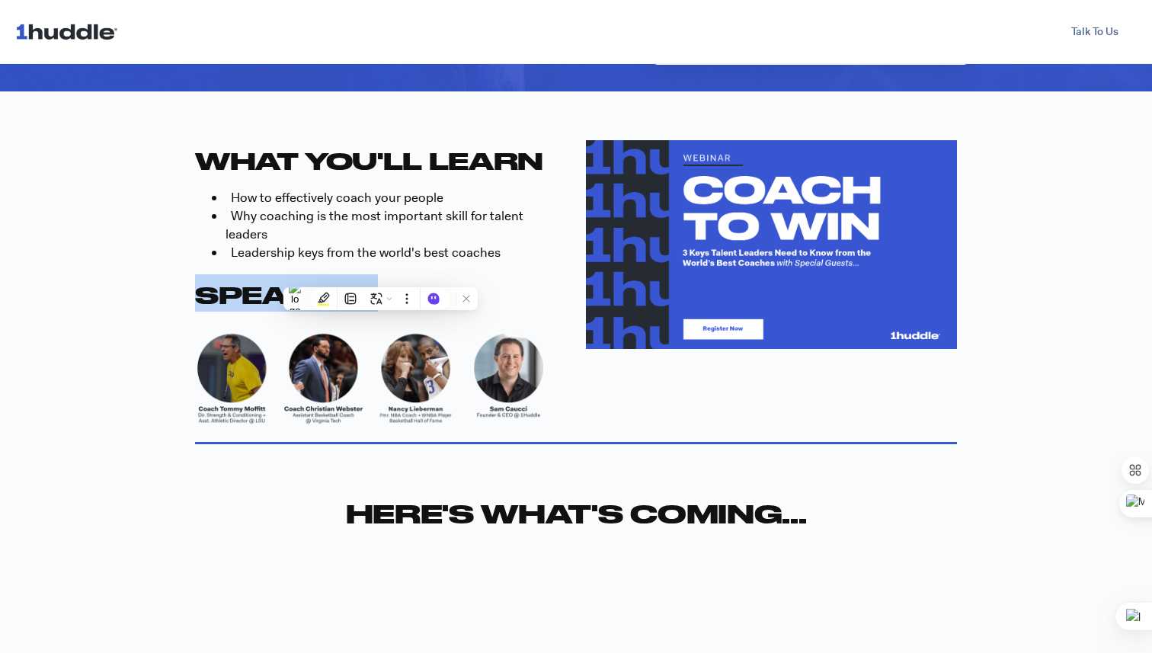
copy span "SPEAKERS"
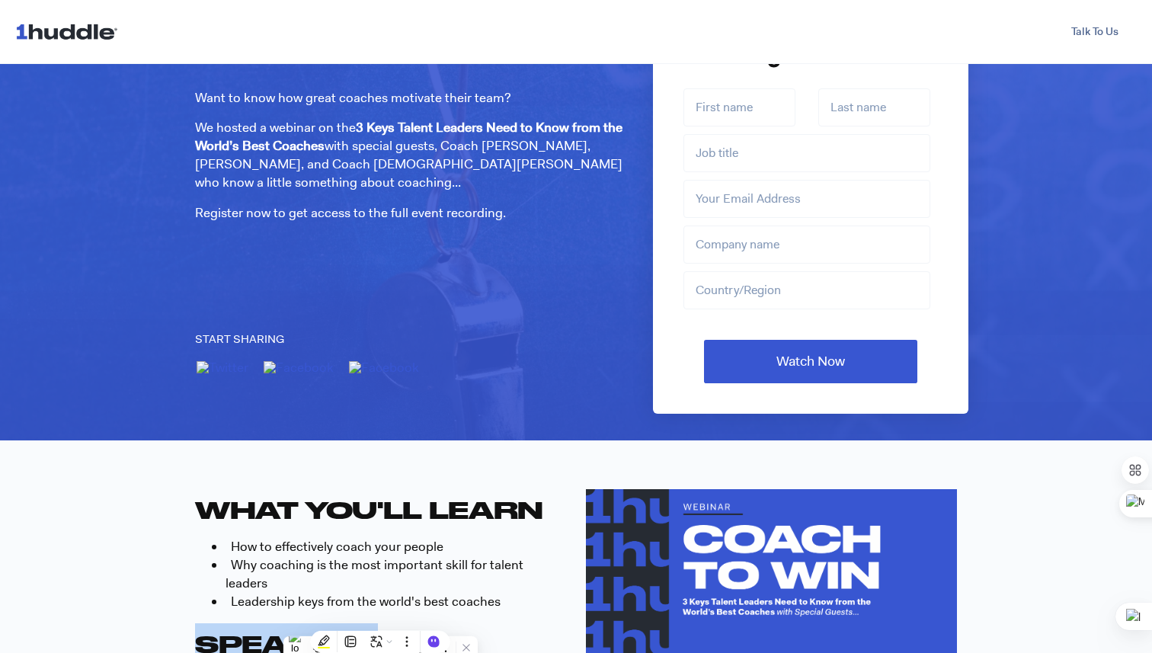
scroll to position [0, 0]
